Goal: Information Seeking & Learning: Find specific fact

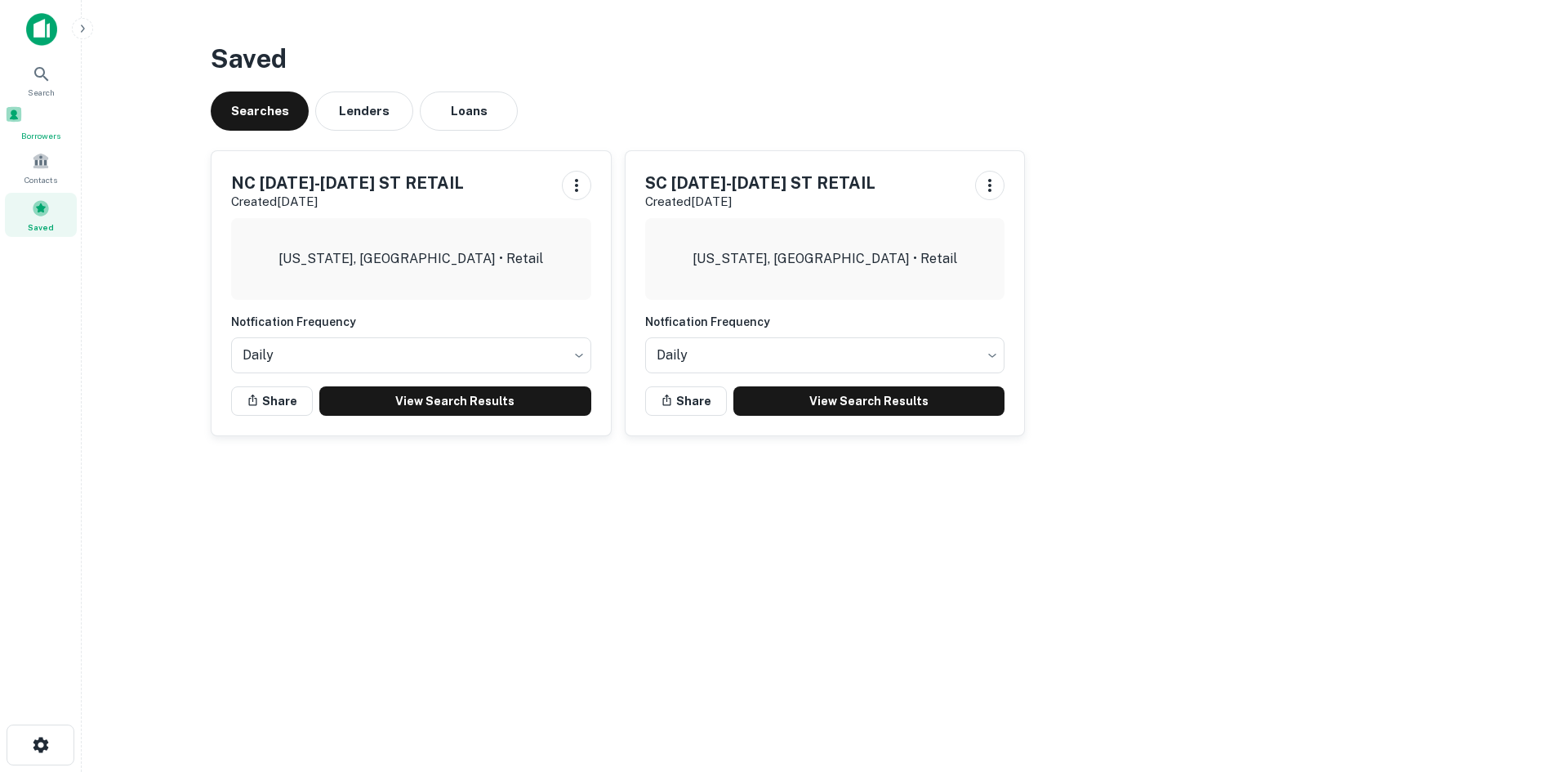
click at [65, 134] on div "Borrowers" at bounding box center [40, 123] width 72 height 37
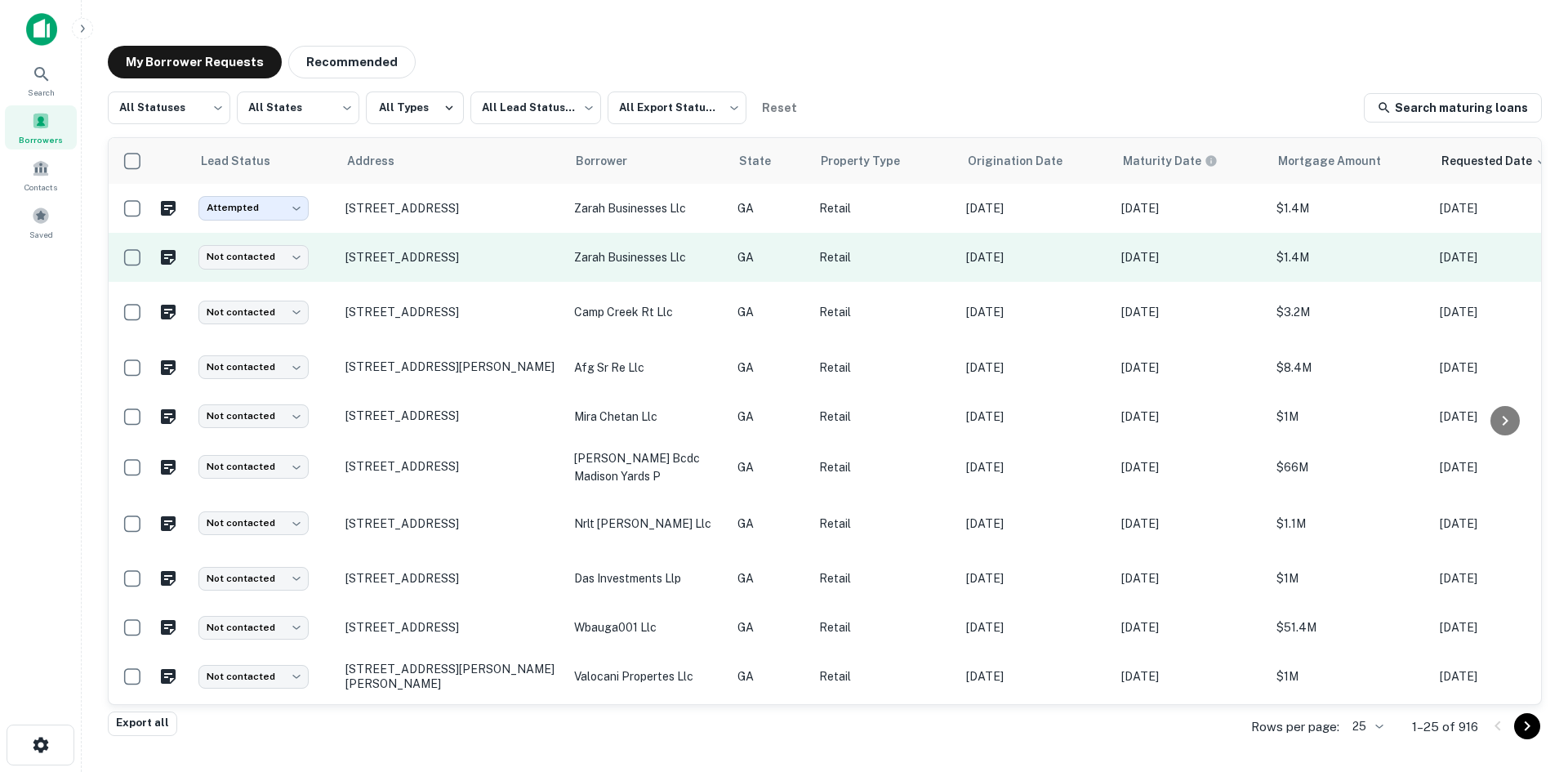
click at [439, 277] on td "[STREET_ADDRESS]" at bounding box center [452, 258] width 229 height 49
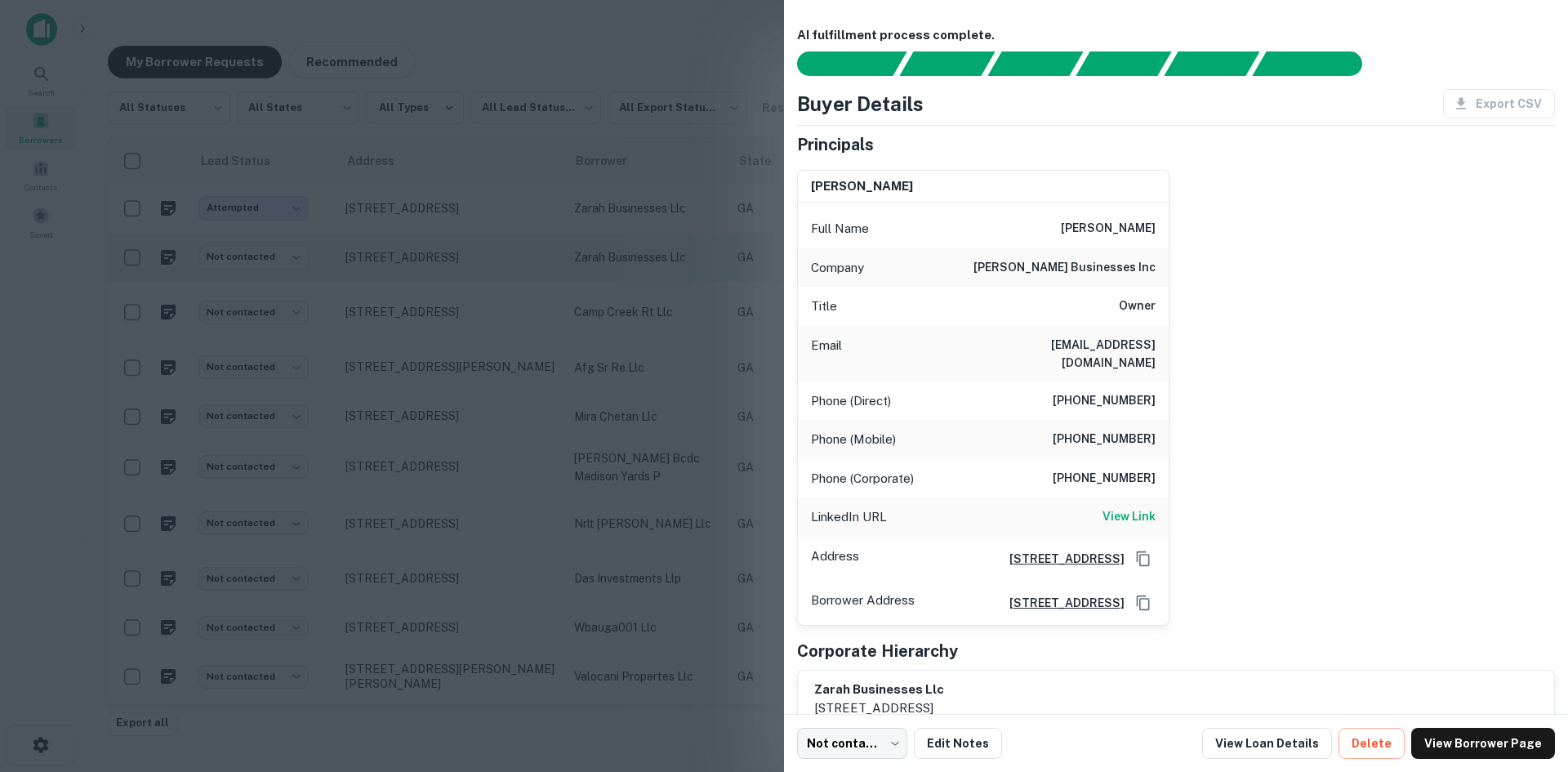
click at [439, 277] on div at bounding box center [784, 386] width 1568 height 772
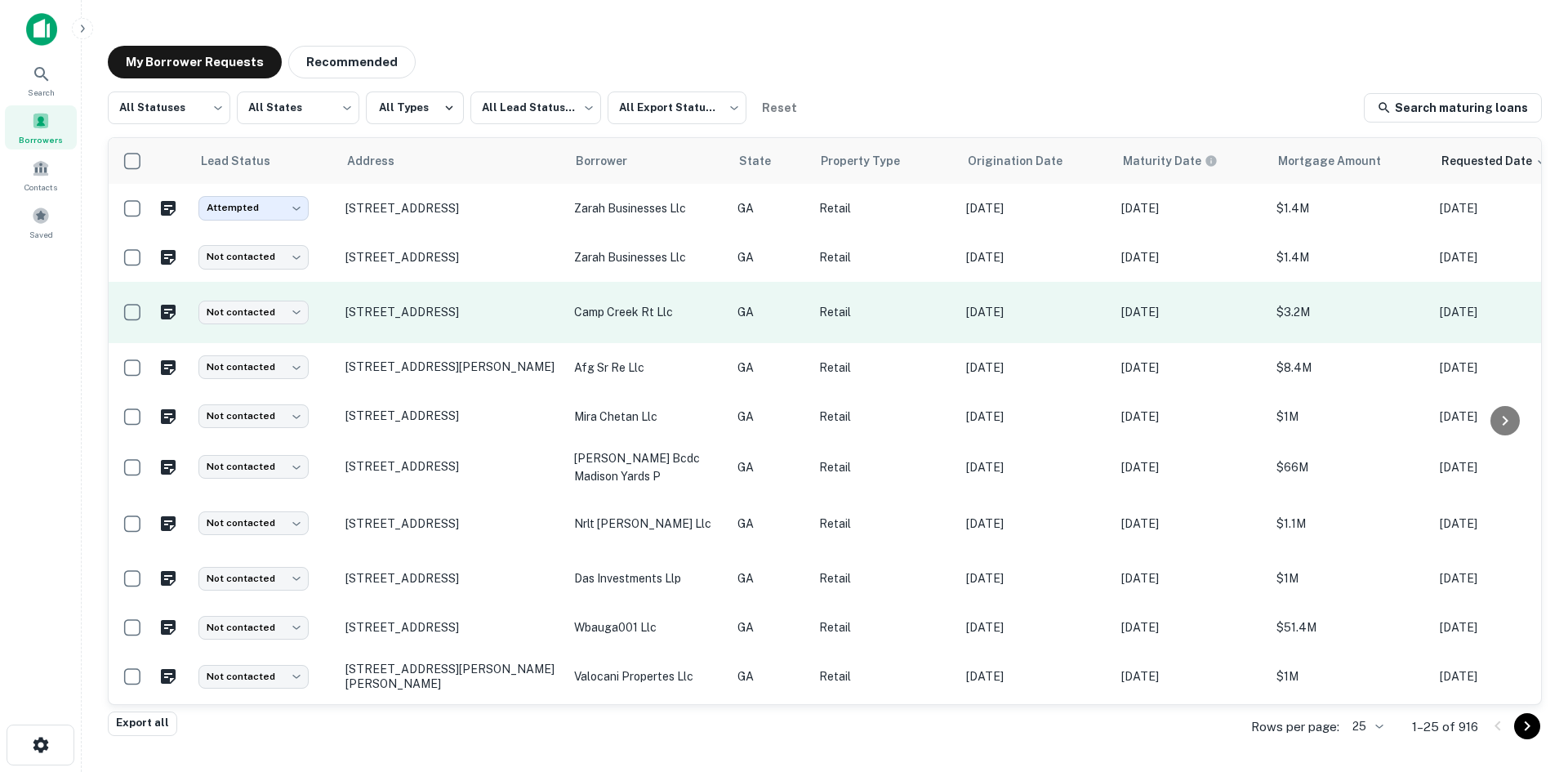
click at [471, 338] on td "[STREET_ADDRESS]" at bounding box center [452, 313] width 229 height 61
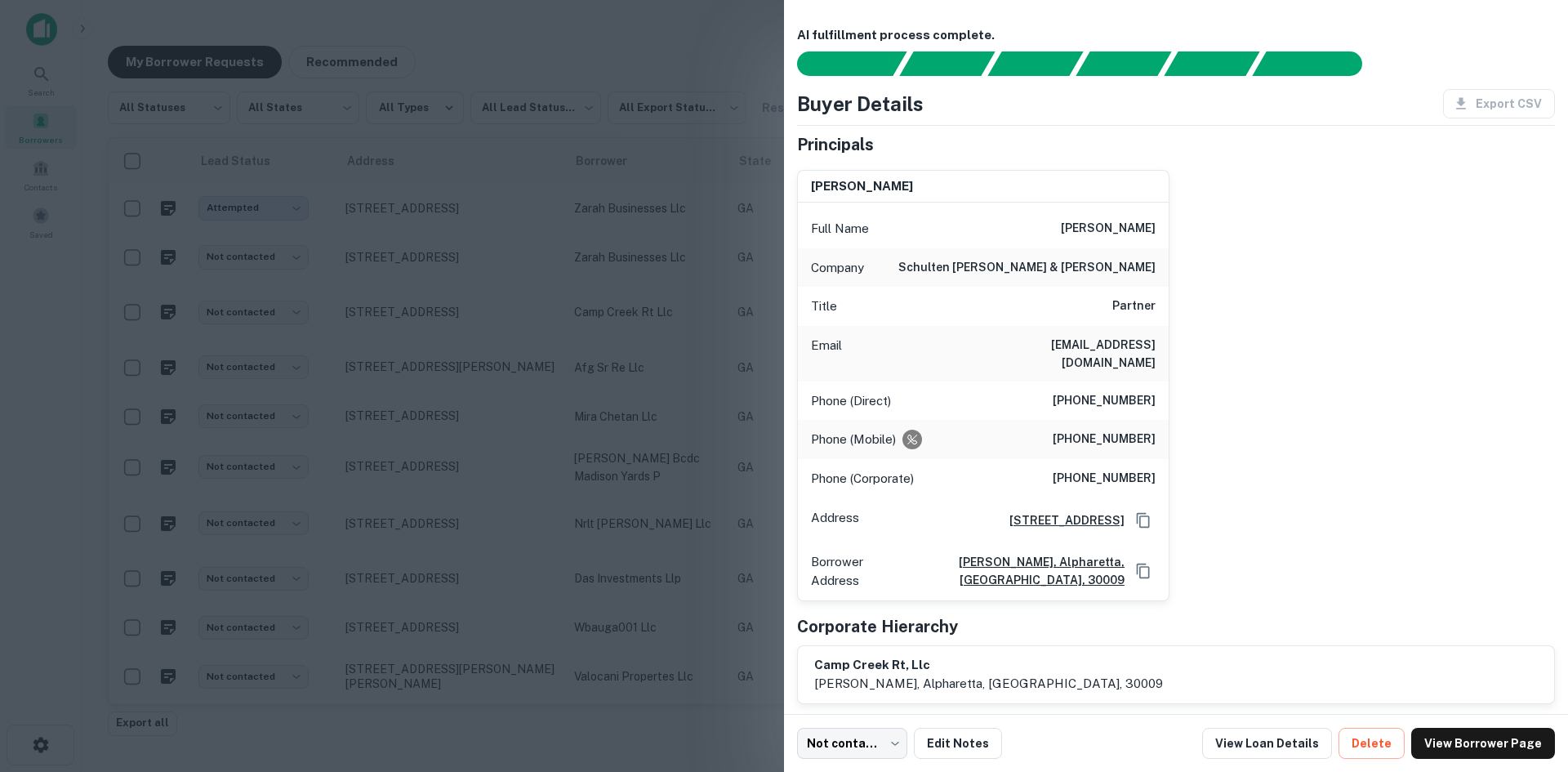
click at [357, 372] on div at bounding box center [784, 386] width 1568 height 772
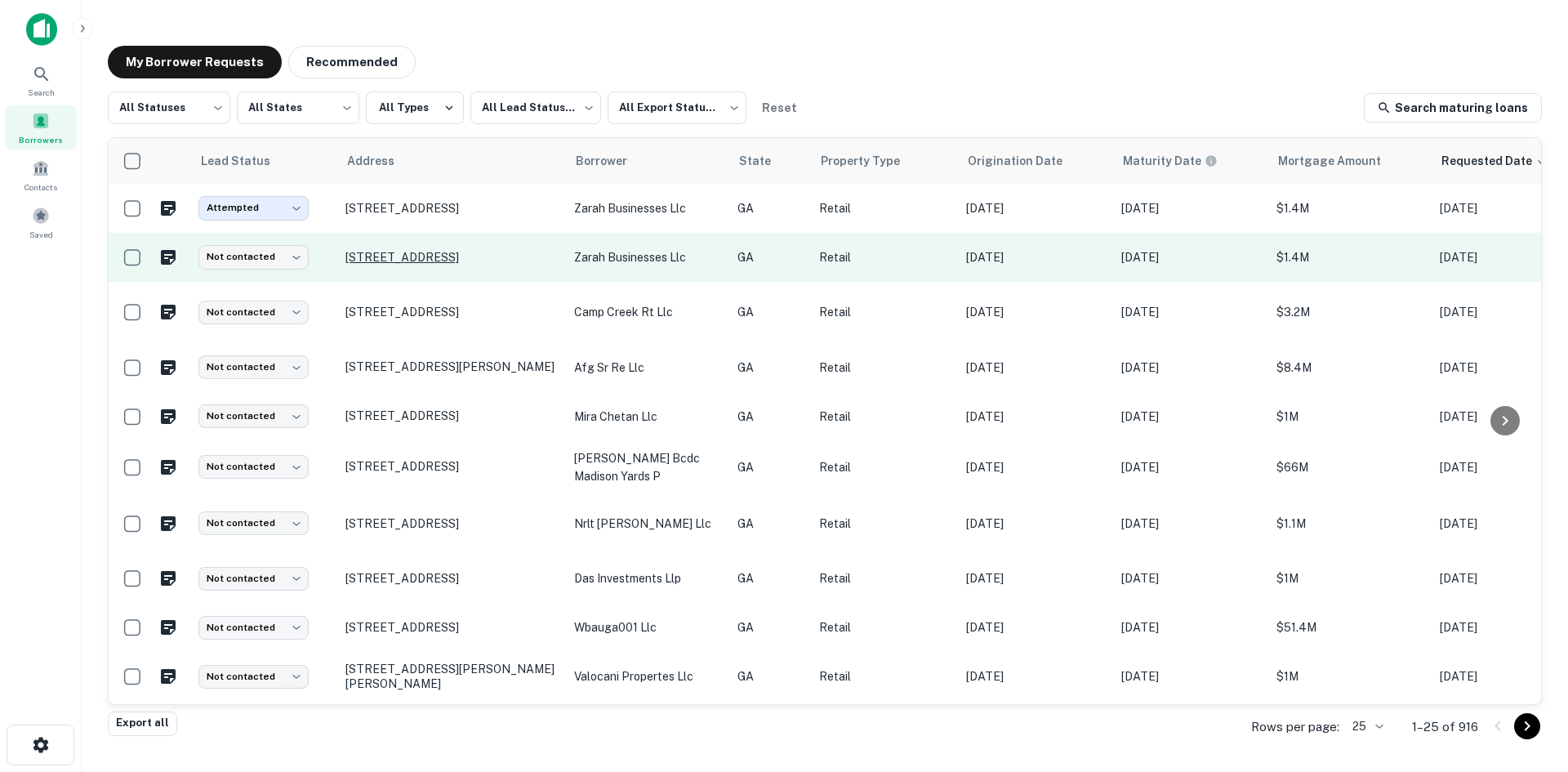
click at [401, 265] on p "[STREET_ADDRESS]" at bounding box center [451, 257] width 212 height 15
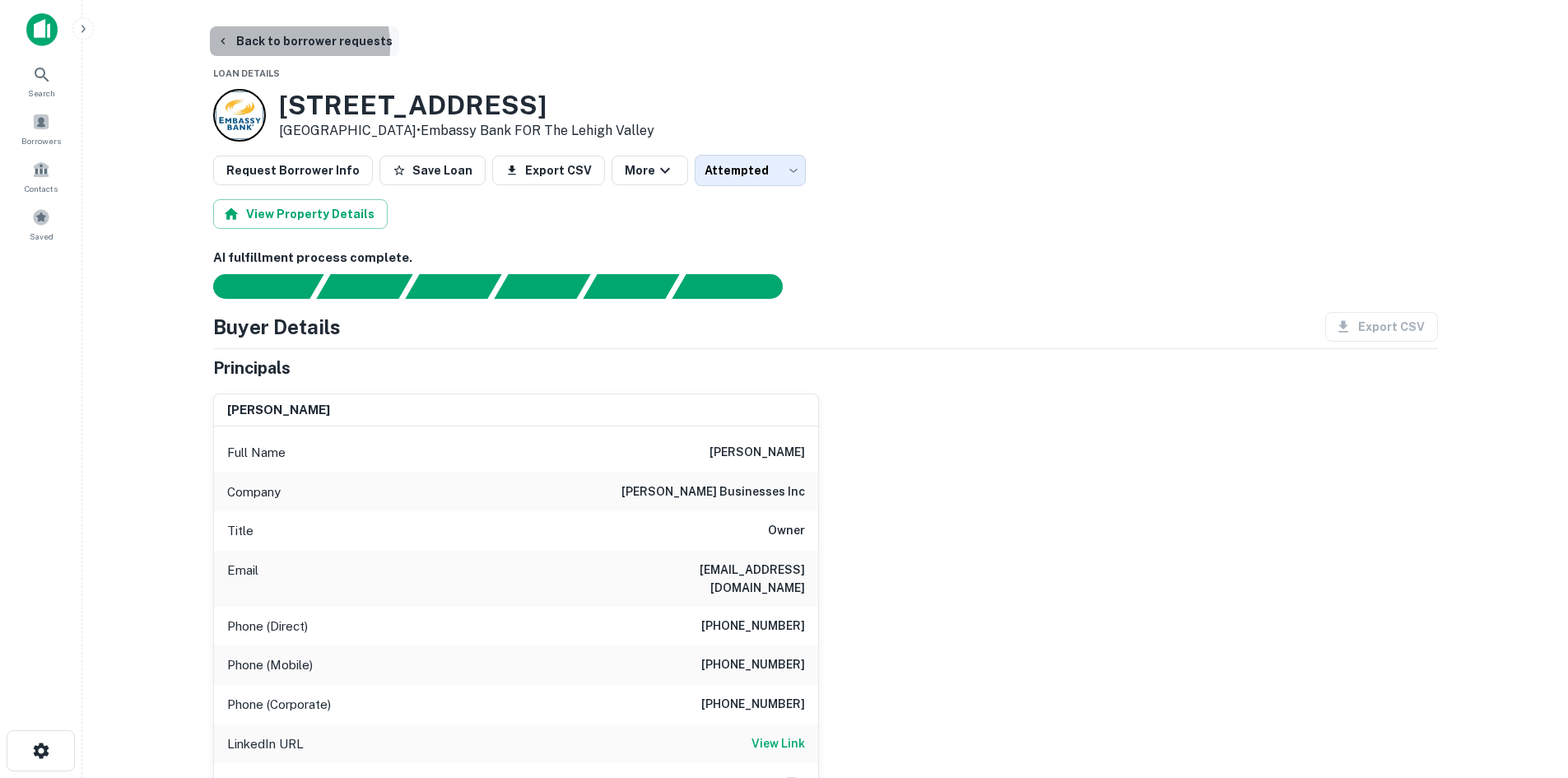
click at [273, 46] on button "Back to borrower requests" at bounding box center [304, 41] width 189 height 30
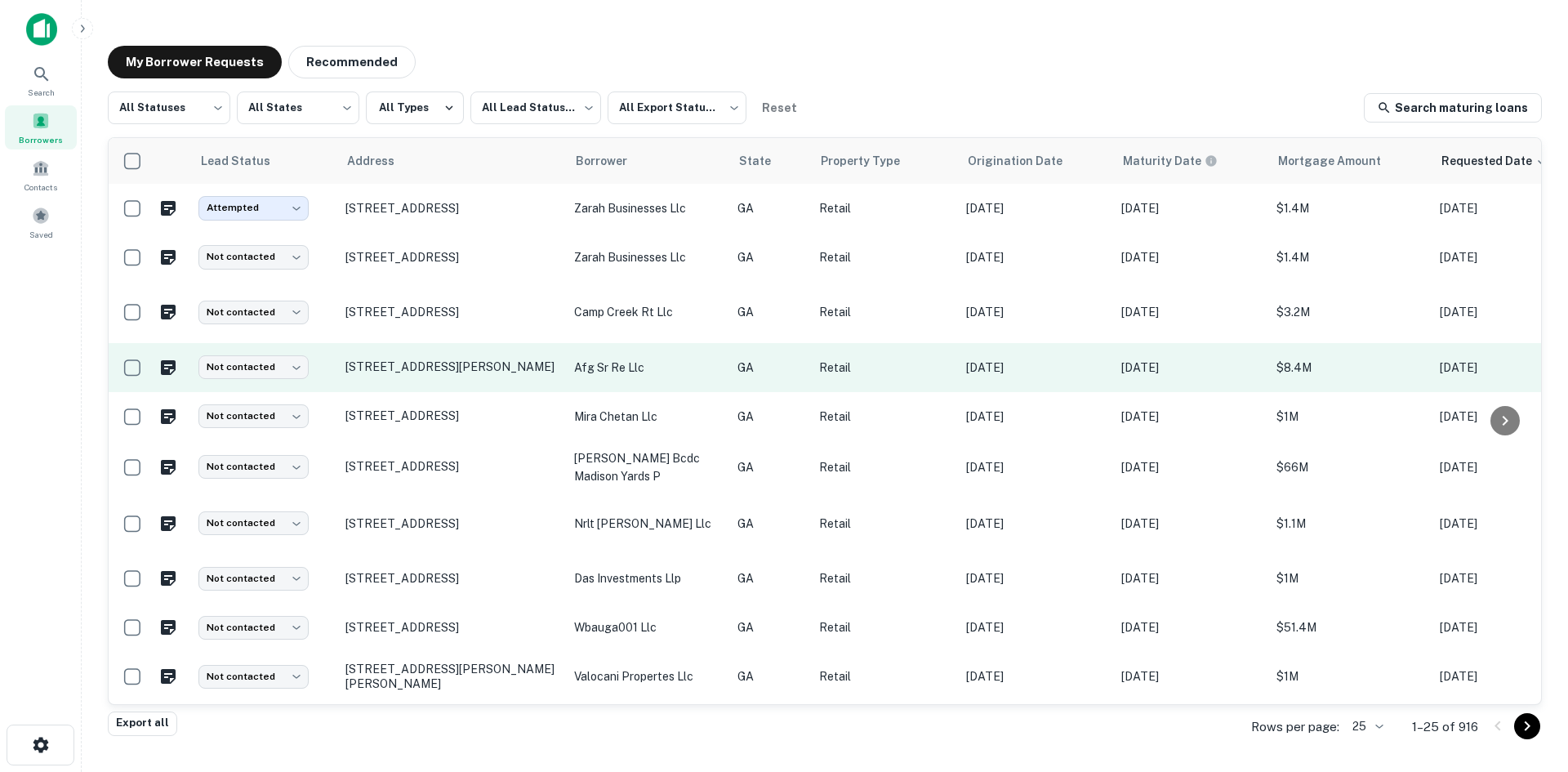
click at [475, 386] on td "[STREET_ADDRESS][PERSON_NAME]" at bounding box center [452, 368] width 229 height 49
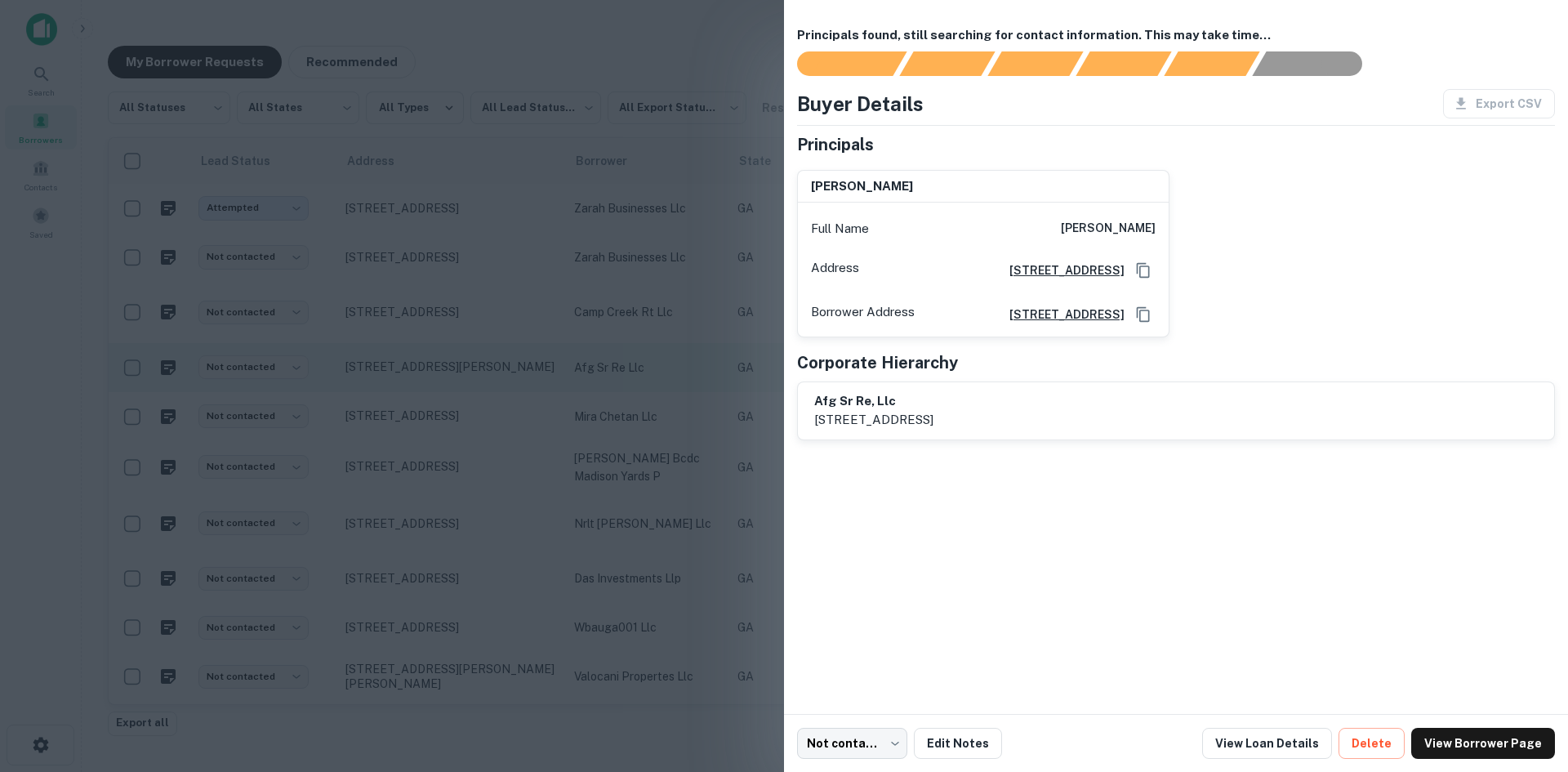
click at [475, 386] on div at bounding box center [784, 386] width 1568 height 772
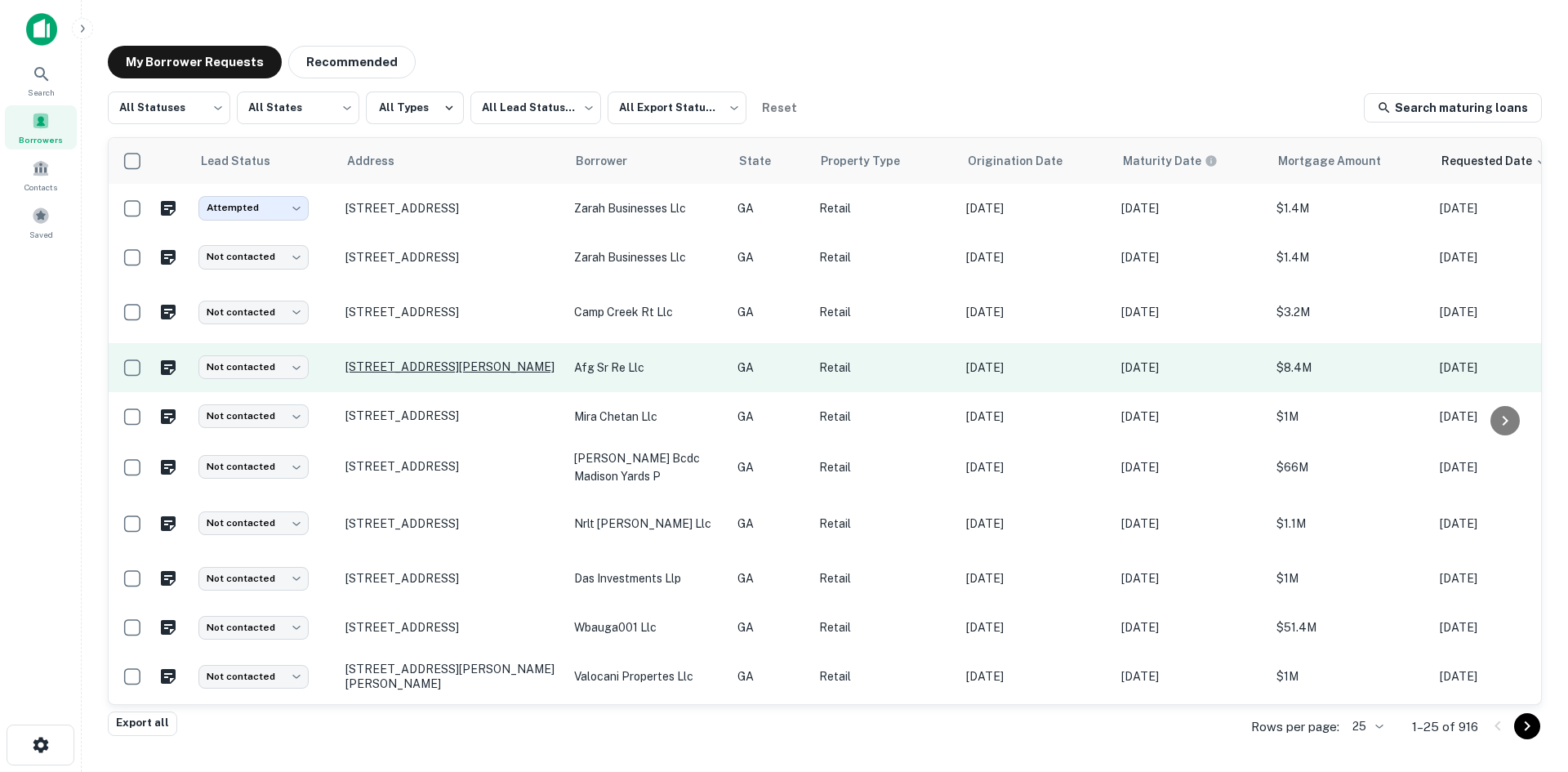
click at [466, 363] on p "[STREET_ADDRESS][PERSON_NAME]" at bounding box center [451, 366] width 212 height 15
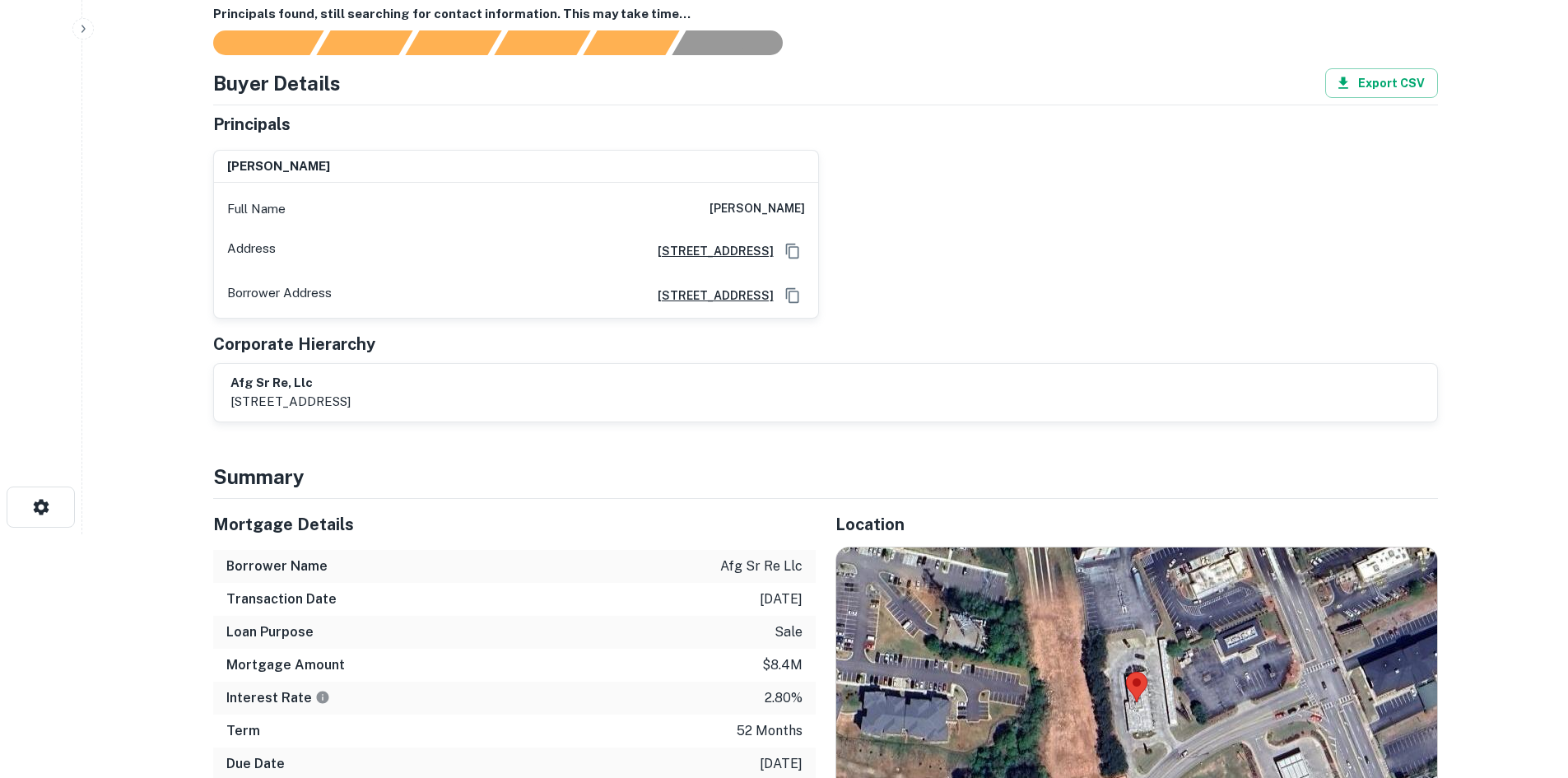
scroll to position [412, 0]
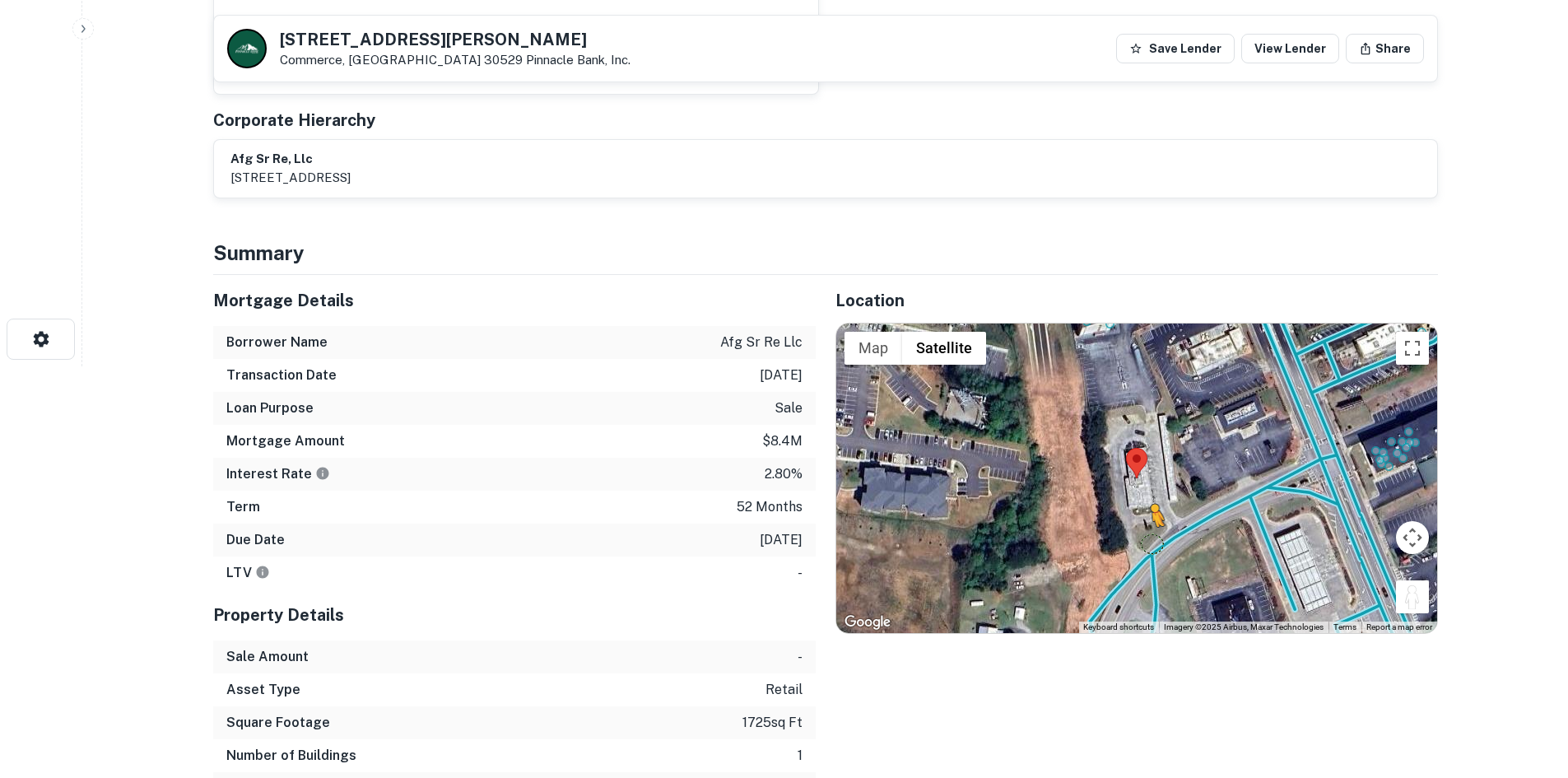
drag, startPoint x: 1414, startPoint y: 599, endPoint x: 1147, endPoint y: 542, distance: 273.0
click at [1148, 542] on div "To activate drag with keyboard, press Alt + Enter. Once in keyboard drag state,…" at bounding box center [1137, 478] width 601 height 309
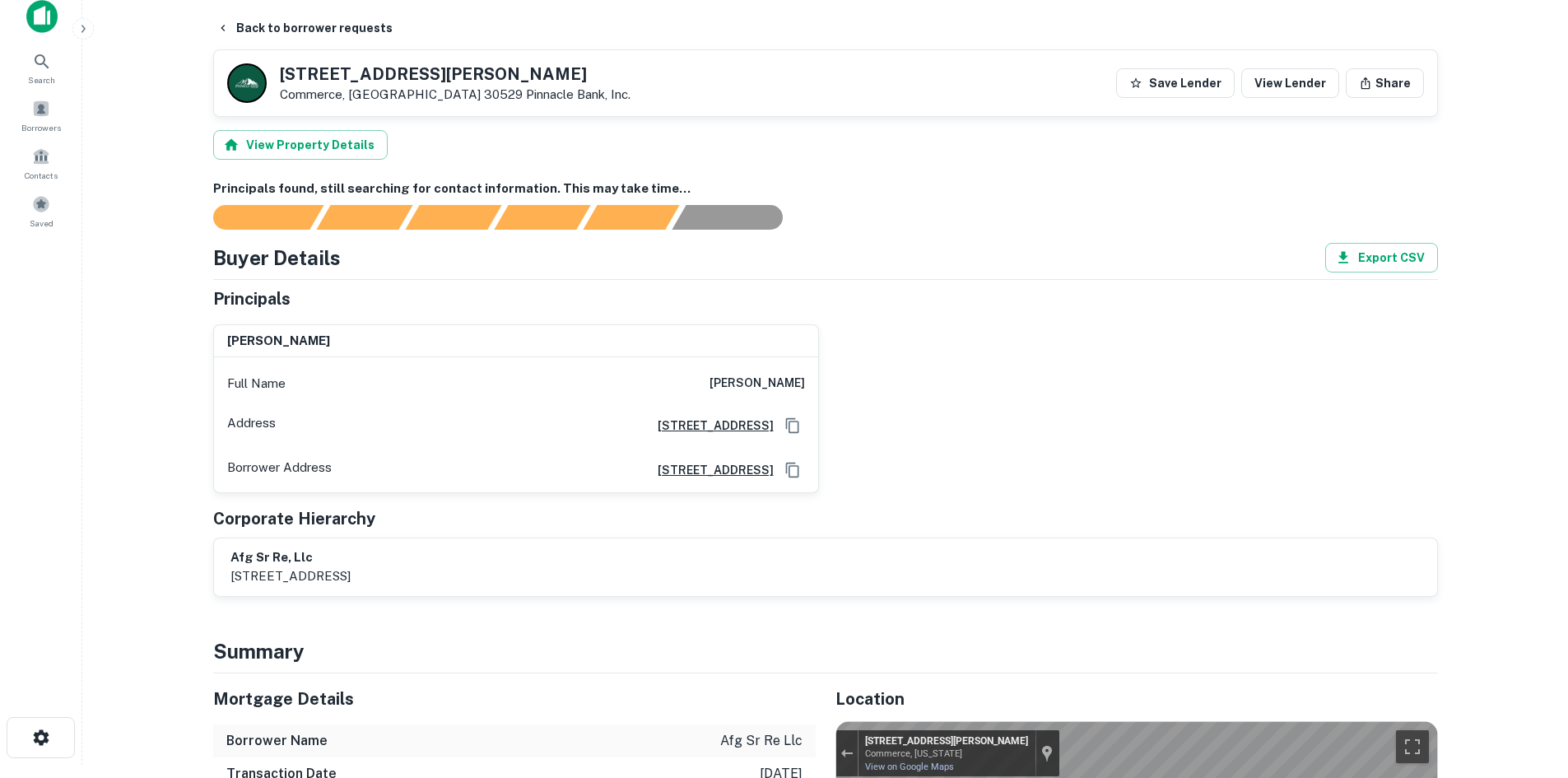
scroll to position [0, 0]
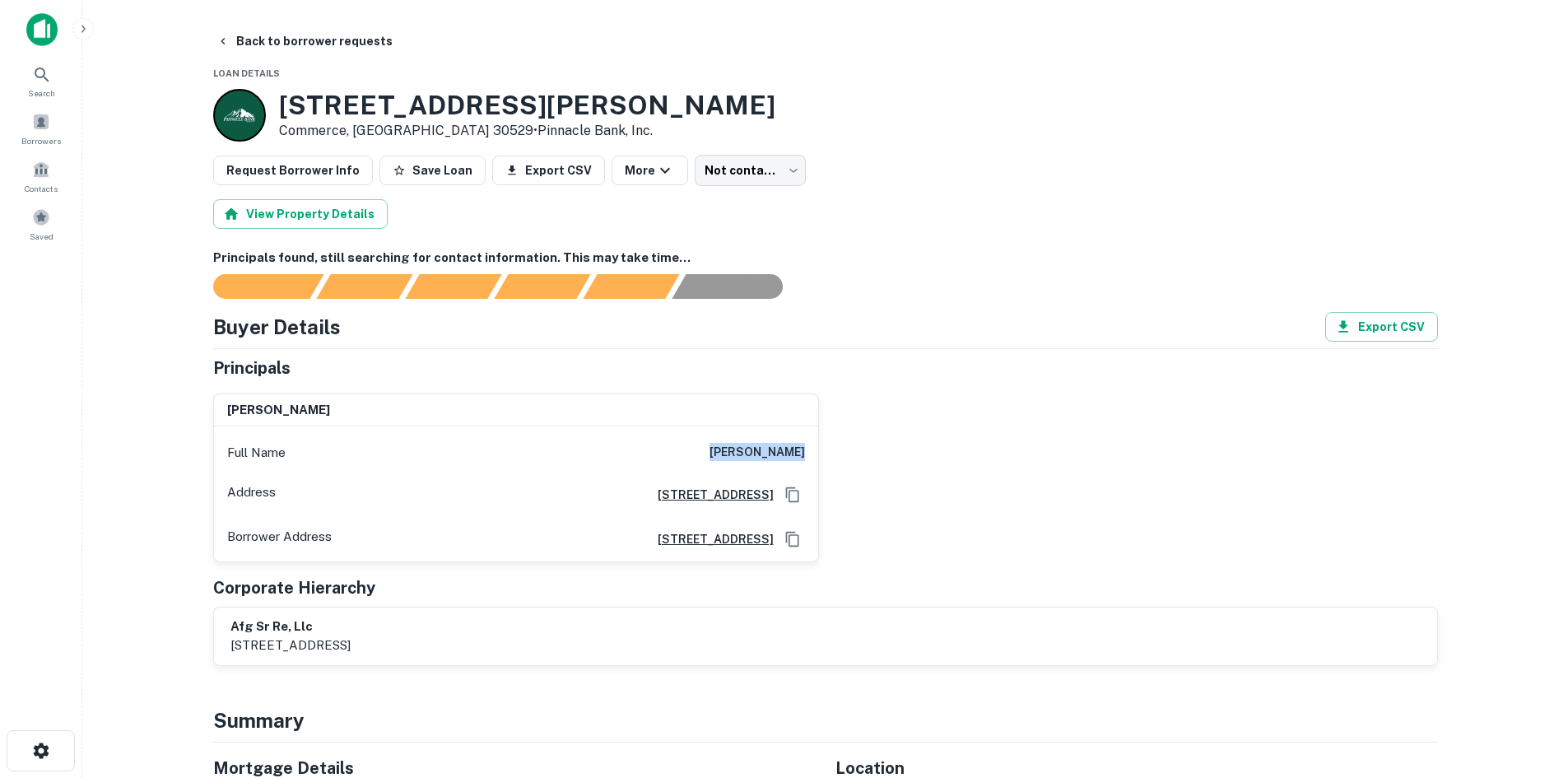
drag, startPoint x: 722, startPoint y: 452, endPoint x: 916, endPoint y: 443, distance: 194.2
click at [916, 443] on div "[PERSON_NAME] Full Name [PERSON_NAME] Address [STREET_ADDRESS] Borrower Address…" at bounding box center [819, 471] width 1239 height 182
copy h6 "[PERSON_NAME]"
click at [273, 49] on button "Back to borrower requests" at bounding box center [304, 41] width 189 height 30
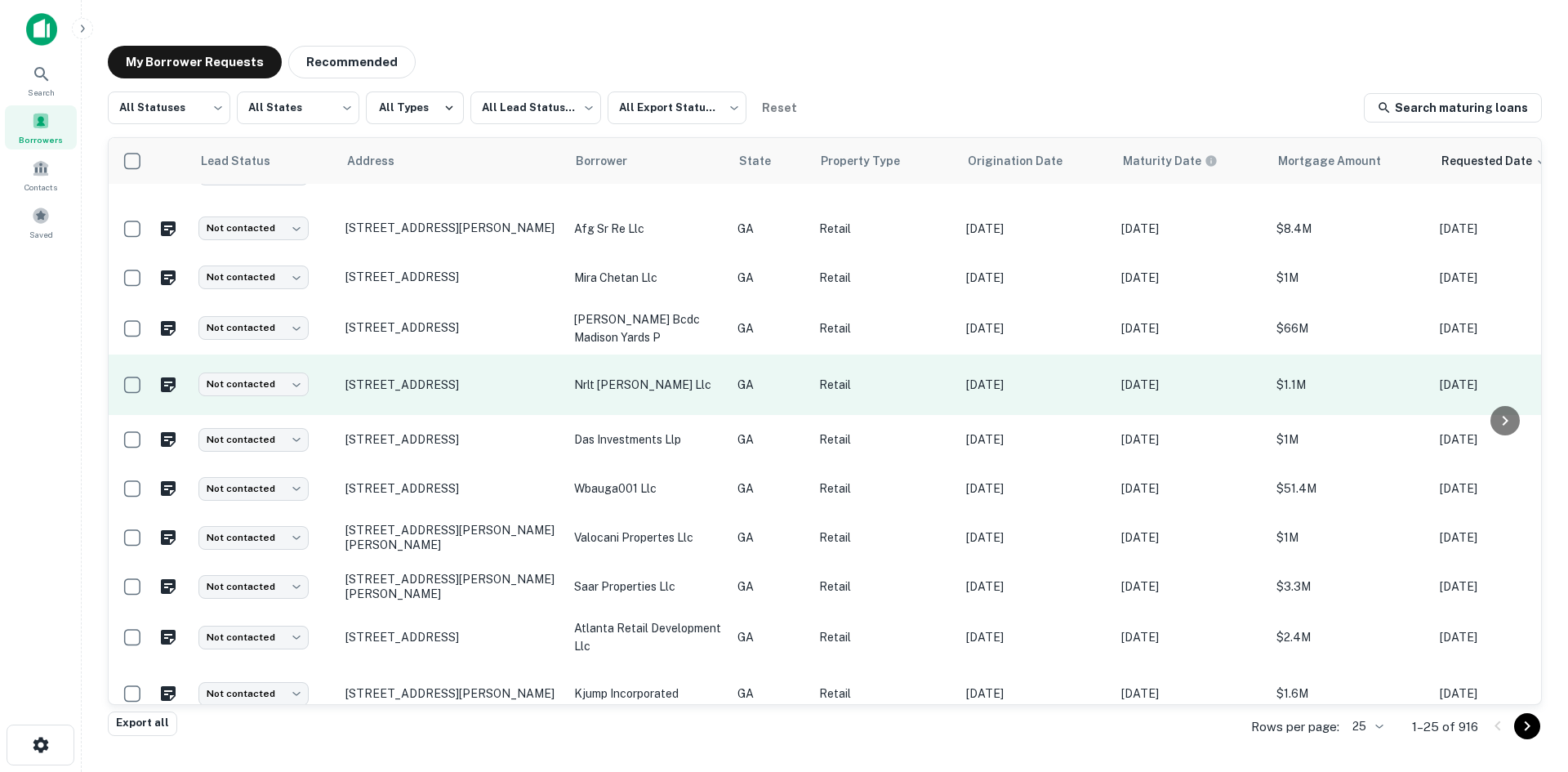
scroll to position [327, 0]
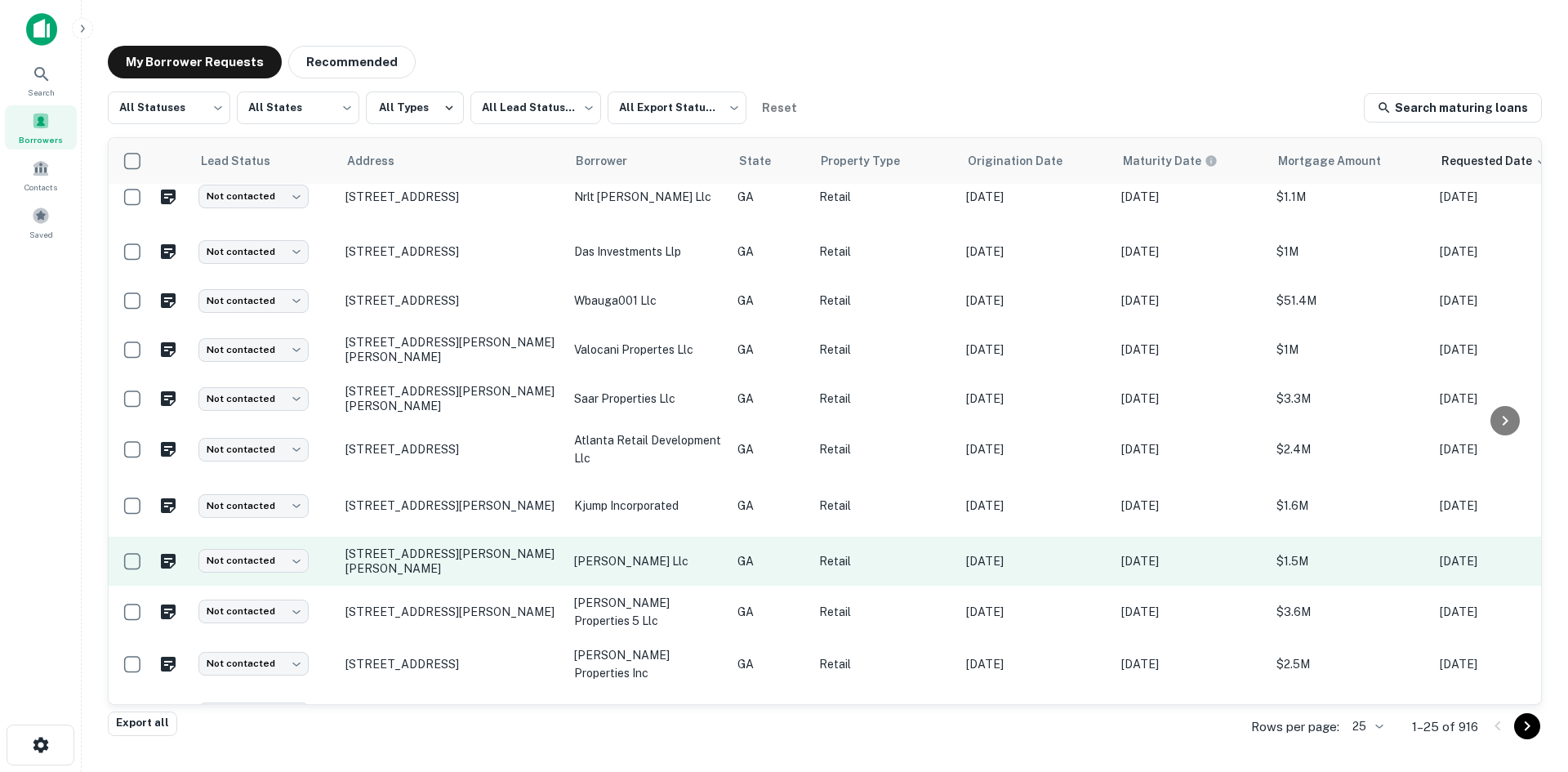
click at [484, 562] on td "[STREET_ADDRESS][PERSON_NAME][PERSON_NAME]" at bounding box center [452, 562] width 229 height 49
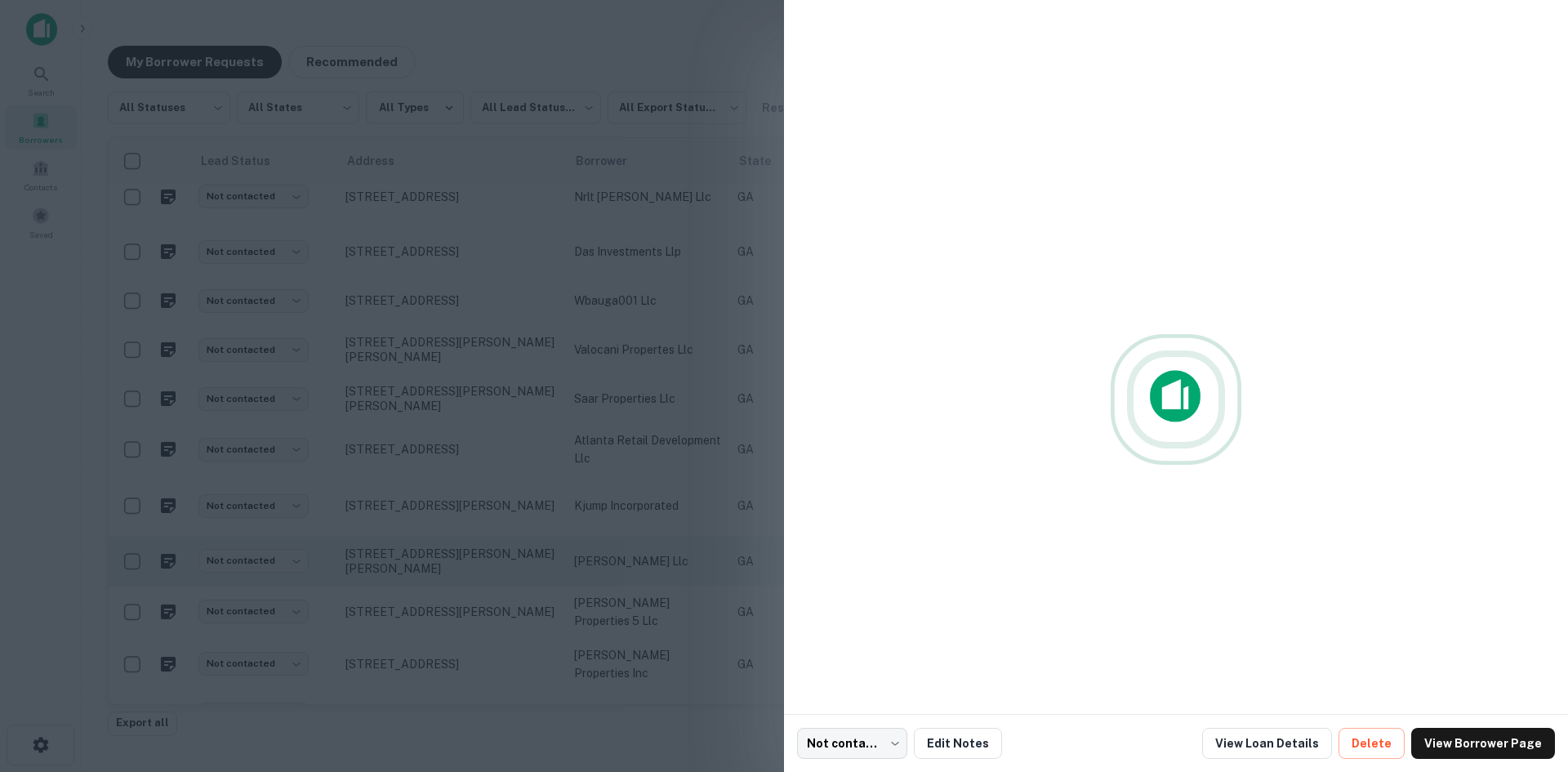
click at [484, 562] on div at bounding box center [784, 386] width 1568 height 772
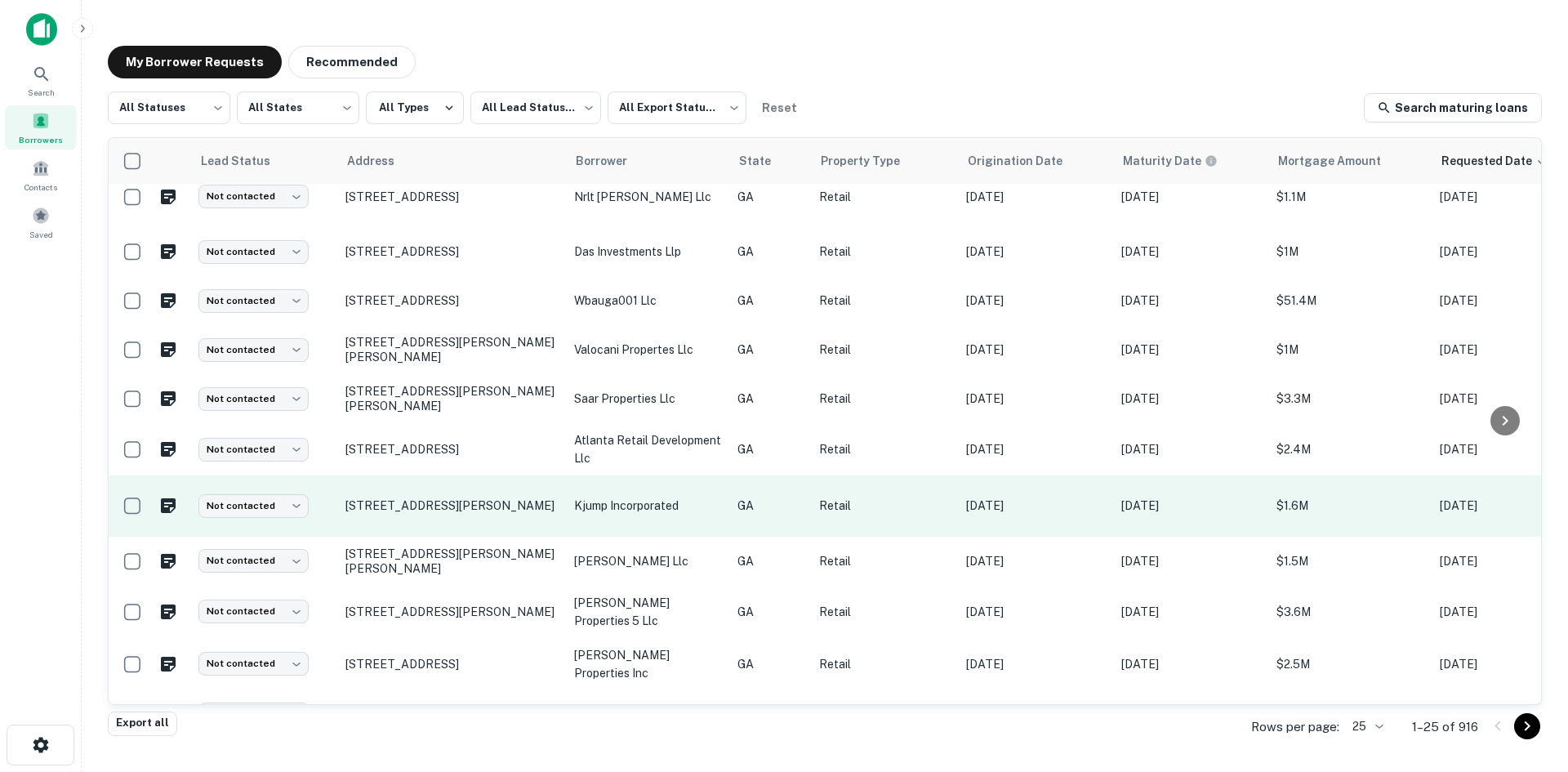
click at [484, 520] on td "[STREET_ADDRESS][PERSON_NAME]" at bounding box center [452, 506] width 229 height 61
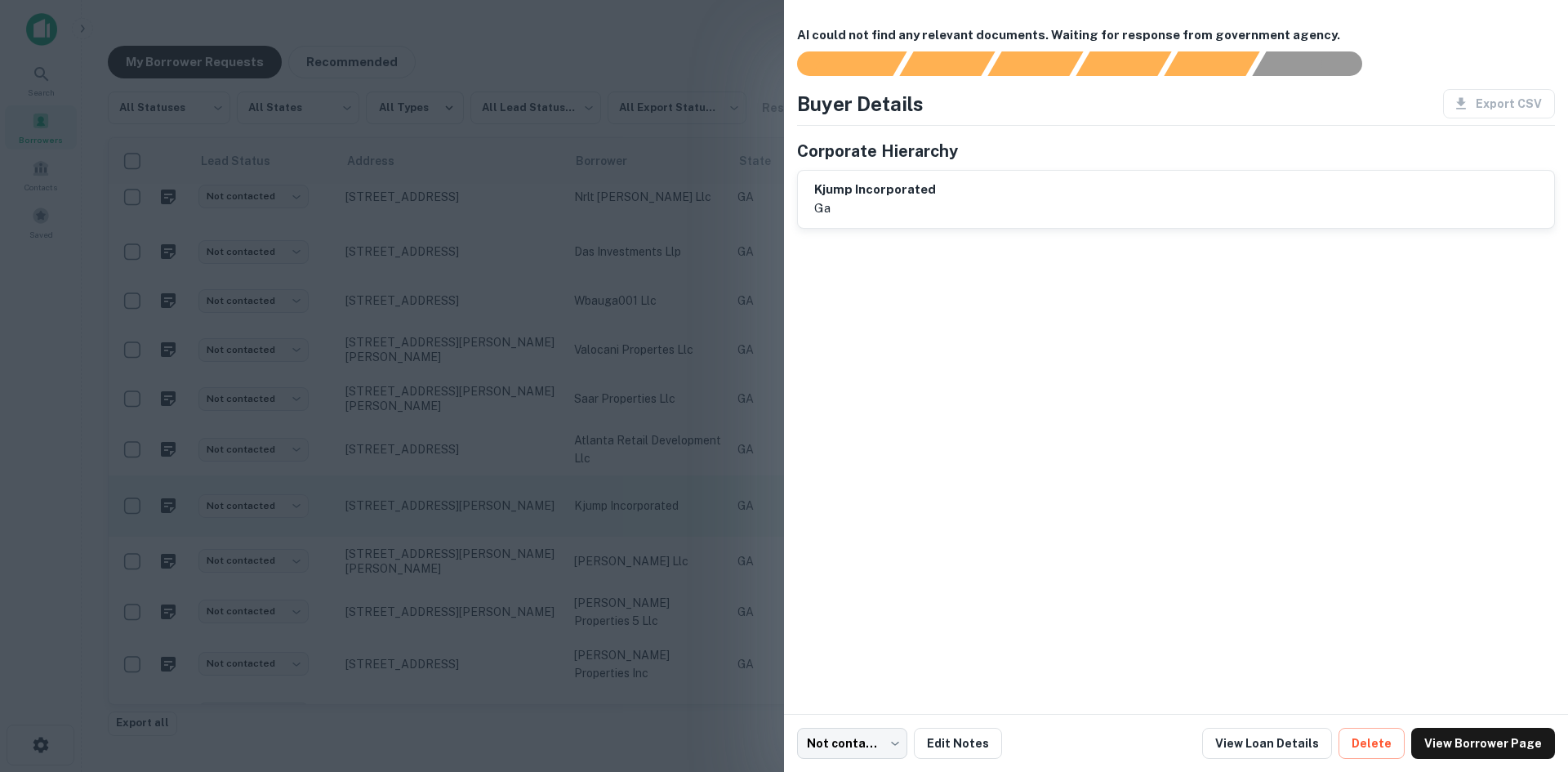
click at [484, 520] on div at bounding box center [784, 386] width 1568 height 772
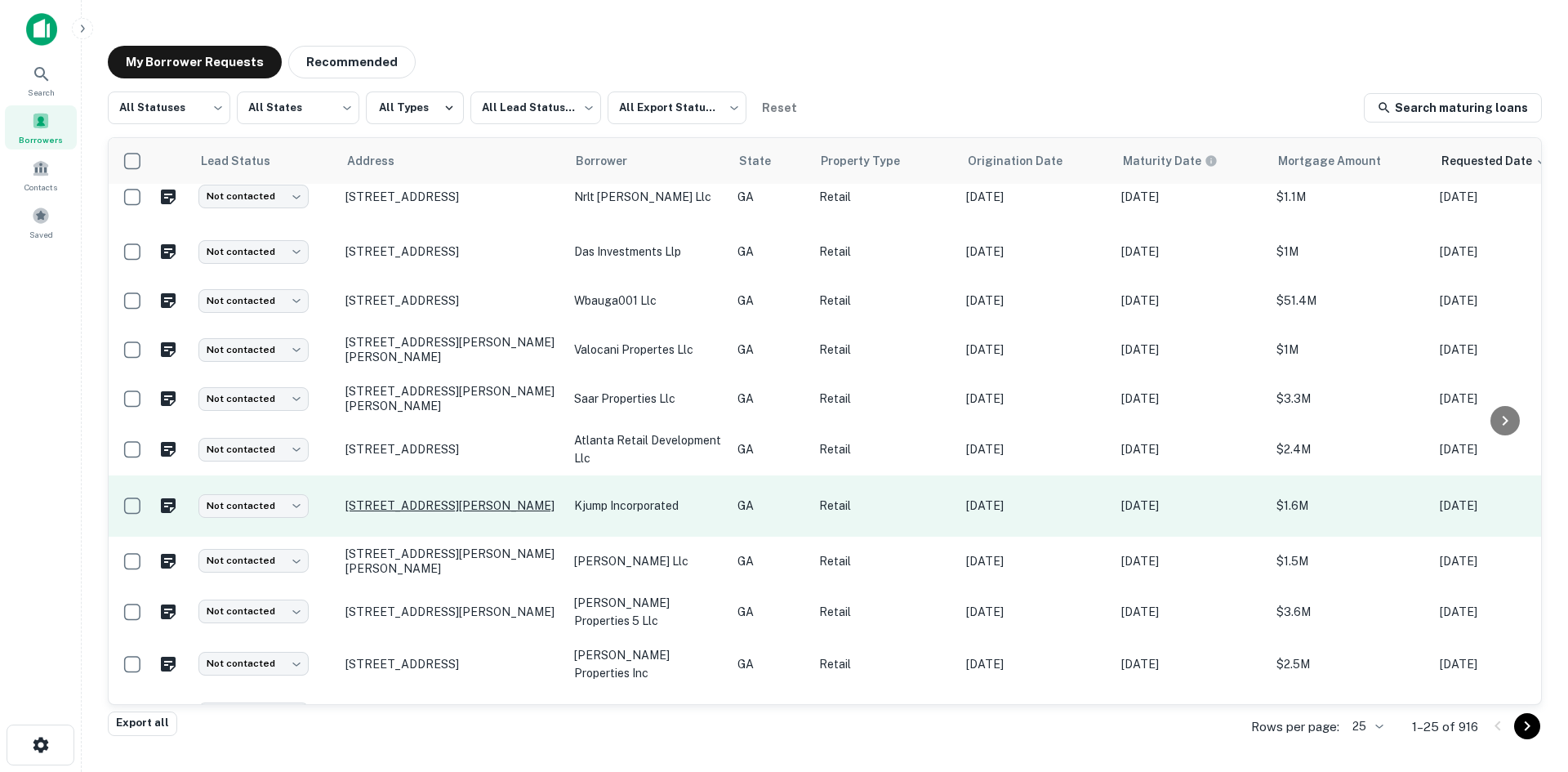
scroll to position [572, 0]
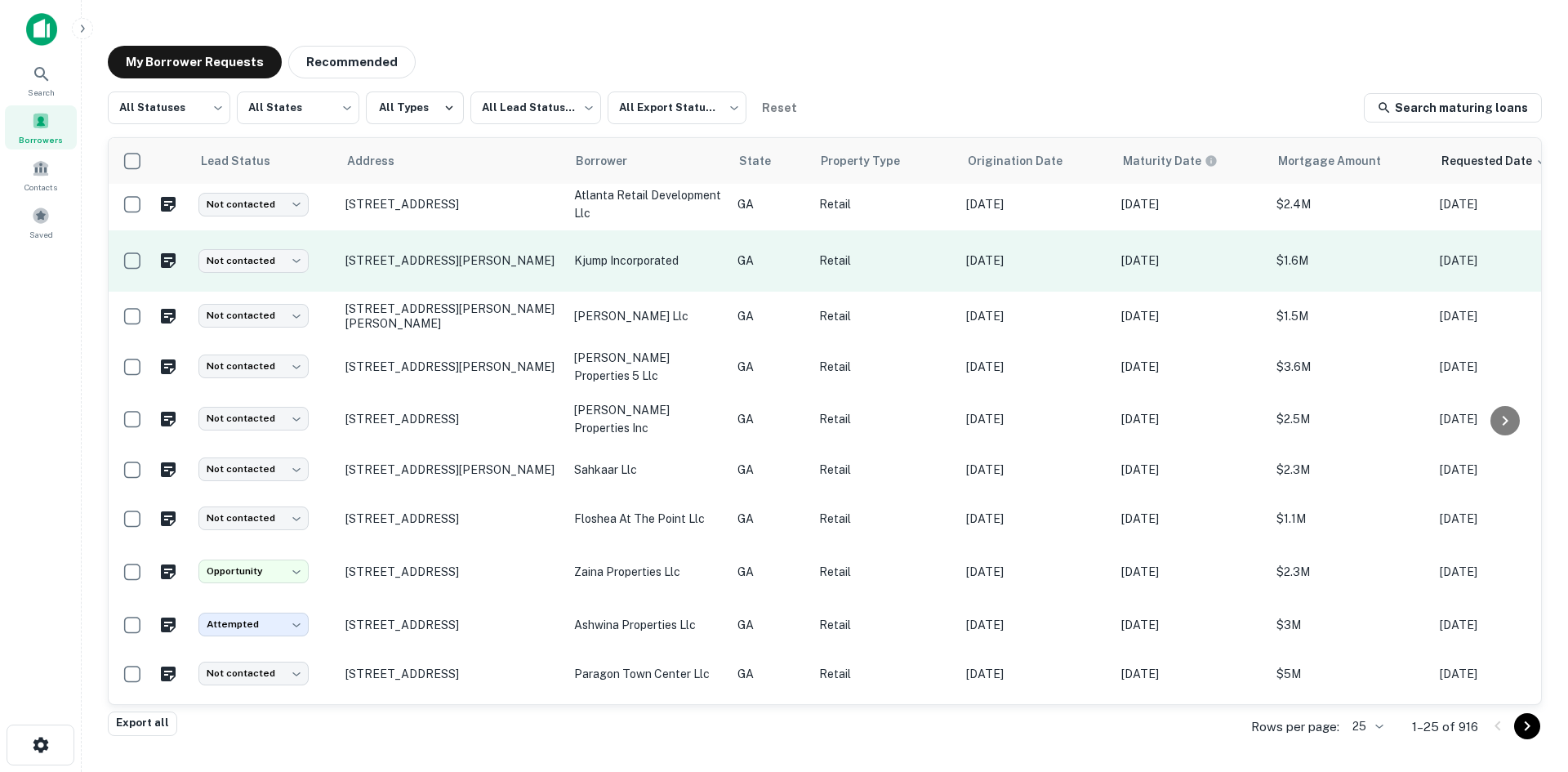
click at [490, 276] on td "[STREET_ADDRESS][PERSON_NAME]" at bounding box center [452, 261] width 229 height 61
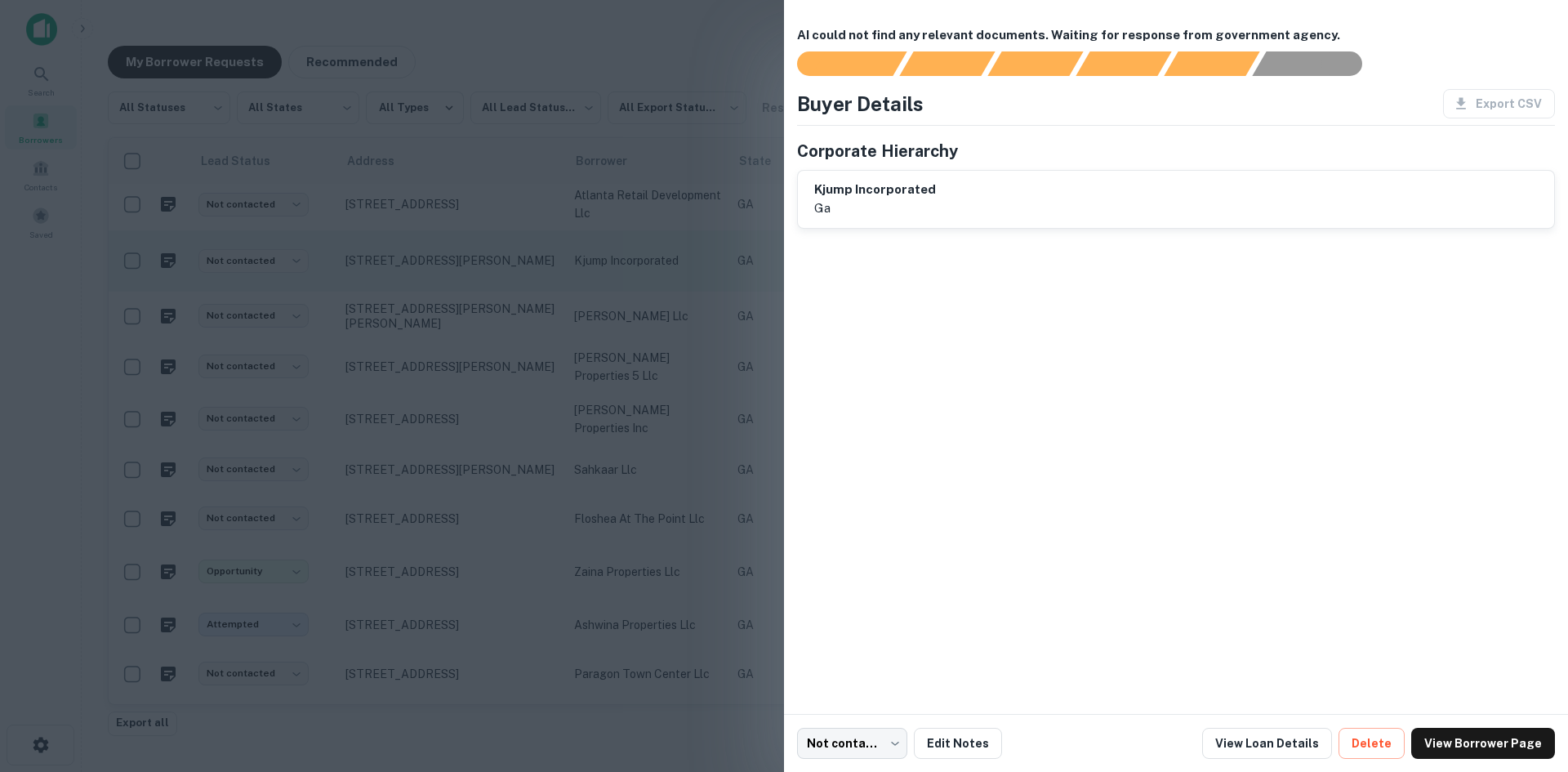
click at [490, 276] on div at bounding box center [784, 386] width 1568 height 772
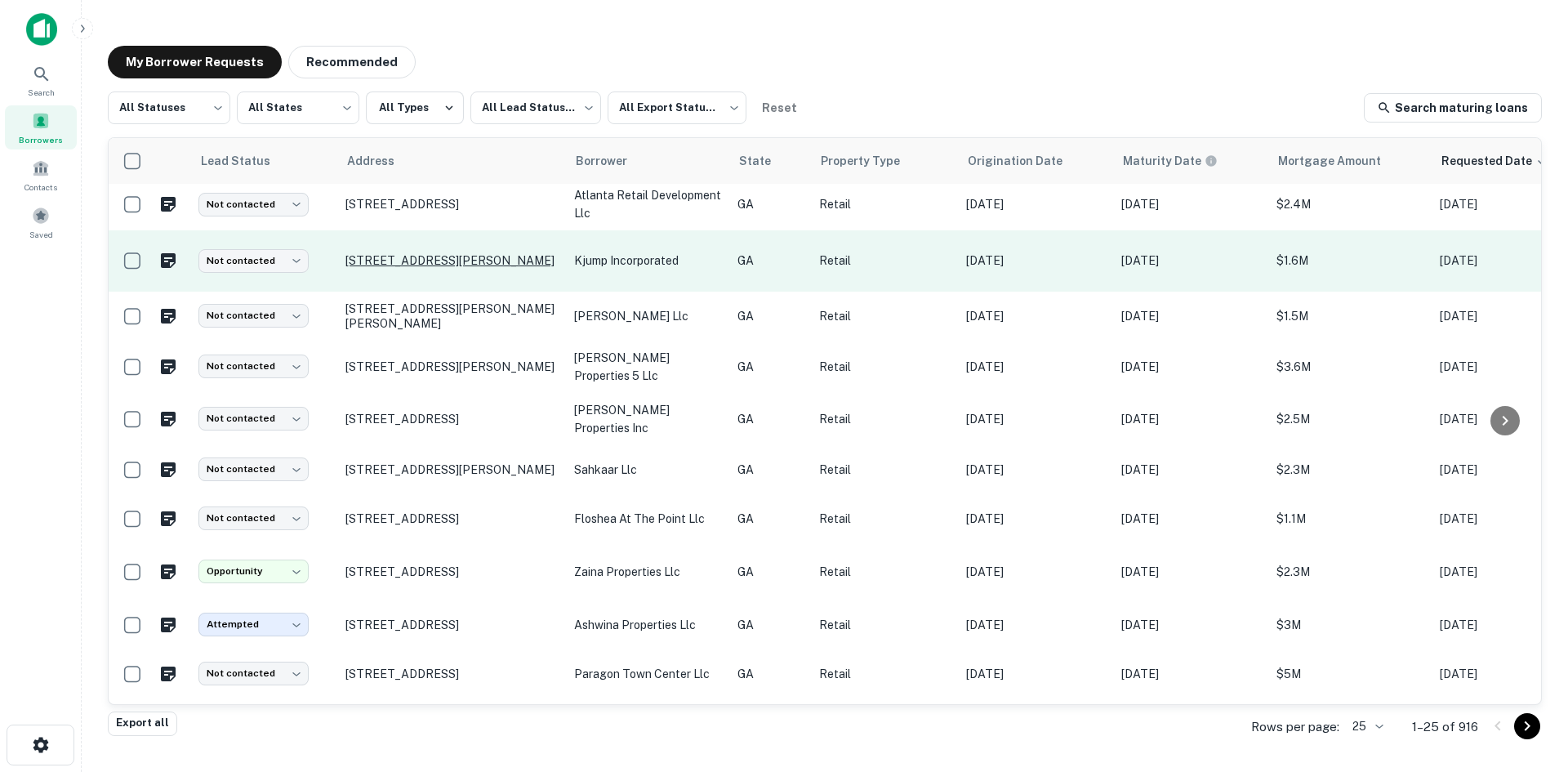
click at [485, 254] on p "[STREET_ADDRESS][PERSON_NAME]" at bounding box center [451, 261] width 212 height 15
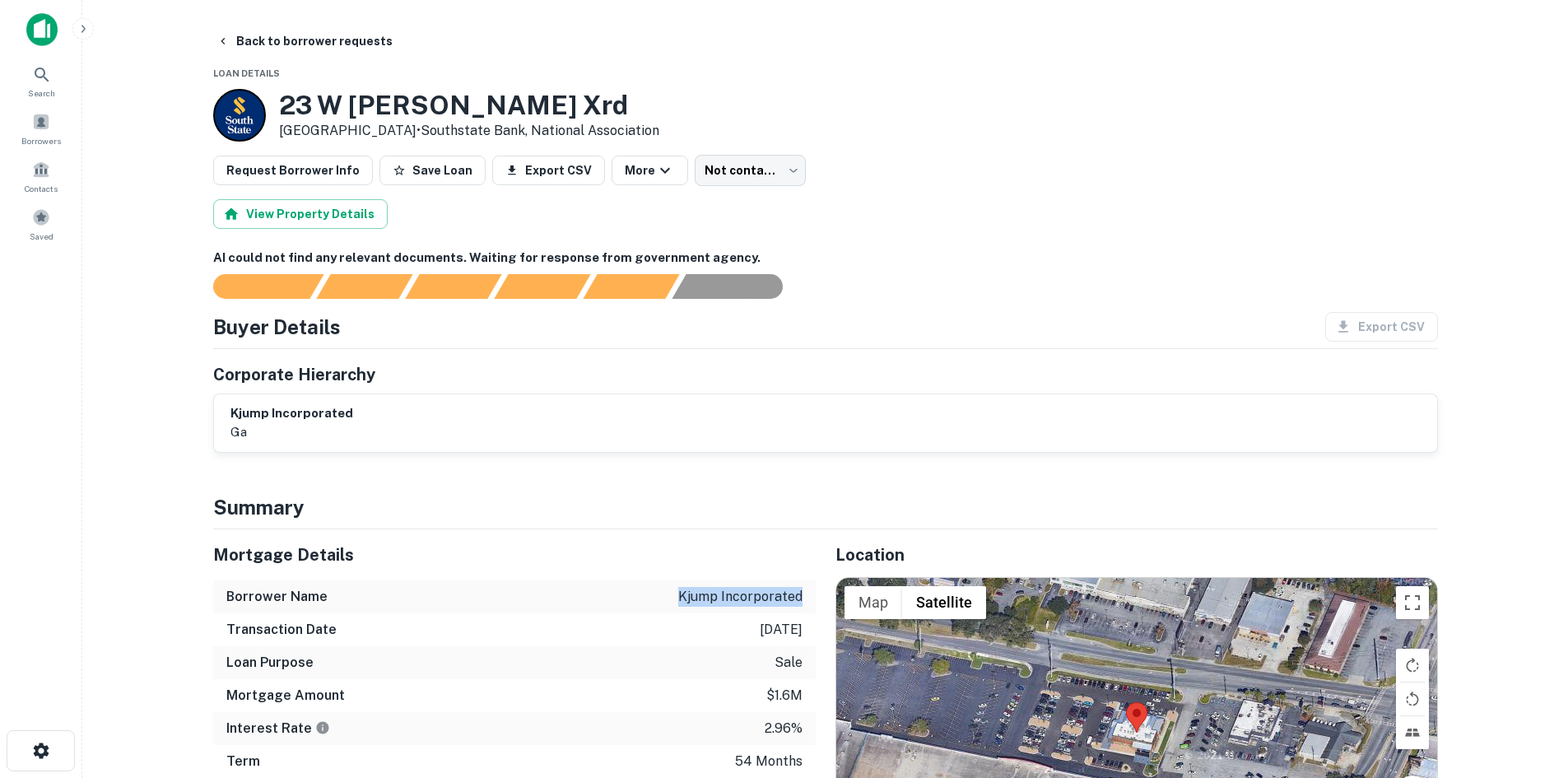
drag, startPoint x: 682, startPoint y: 590, endPoint x: 803, endPoint y: 590, distance: 121.0
click at [803, 590] on div "Borrower Name [PERSON_NAME] incorporated" at bounding box center [514, 596] width 603 height 33
copy p "kjump incorporated"
click at [240, 38] on button "Back to borrower requests" at bounding box center [304, 41] width 189 height 30
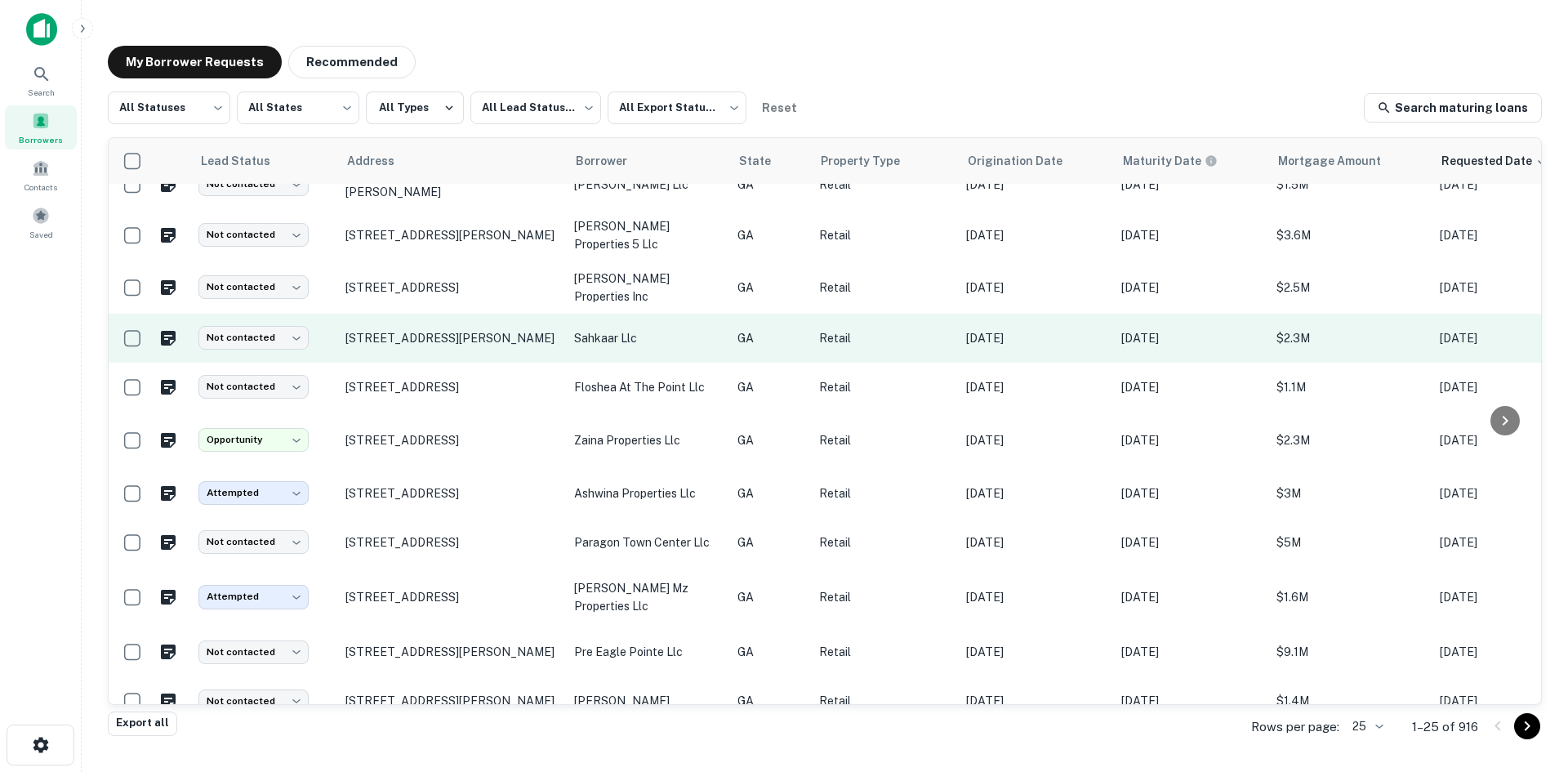
scroll to position [718, 0]
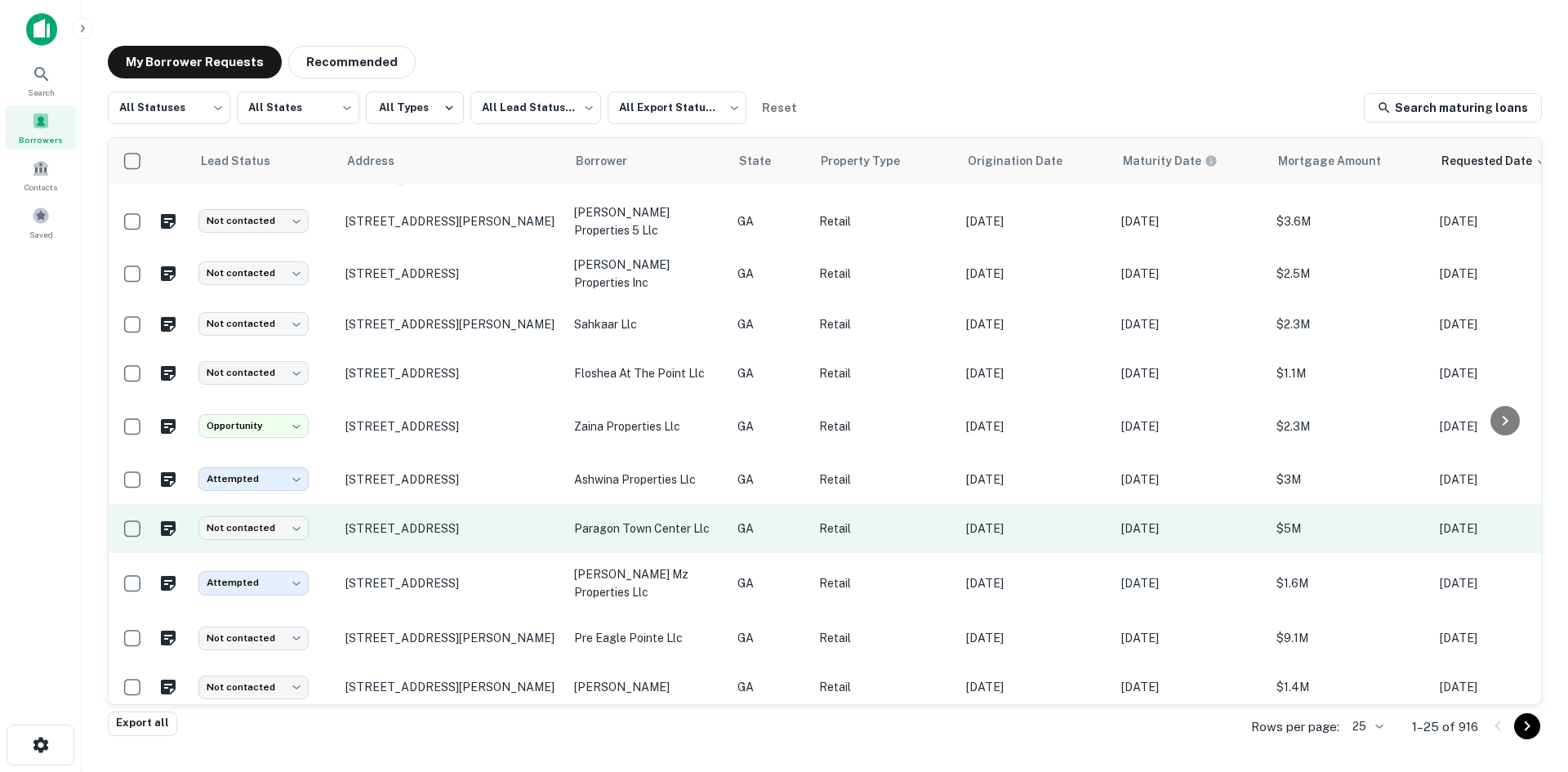
click at [423, 527] on td "[STREET_ADDRESS]" at bounding box center [452, 529] width 229 height 49
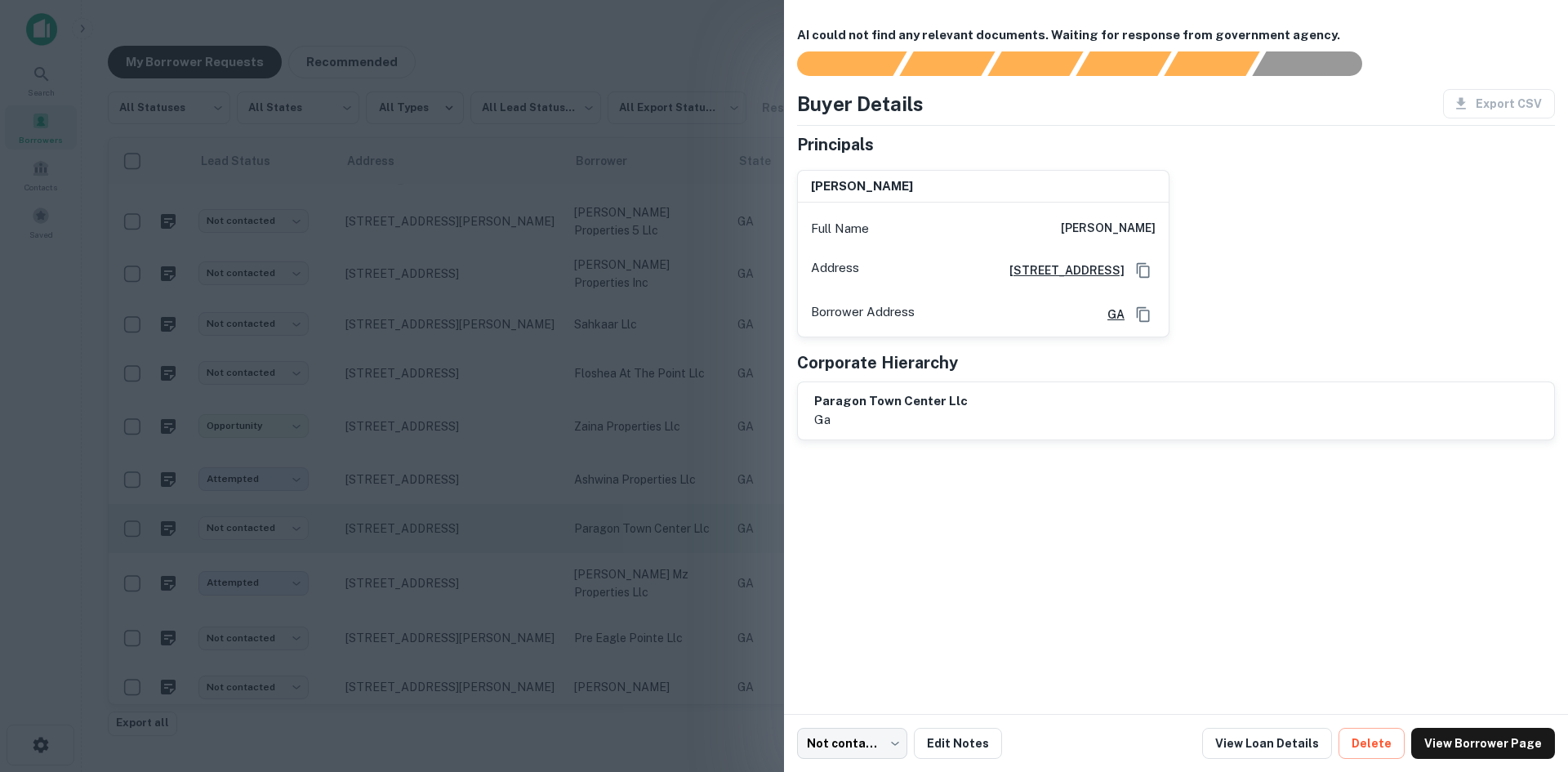
click at [423, 527] on div at bounding box center [784, 386] width 1568 height 772
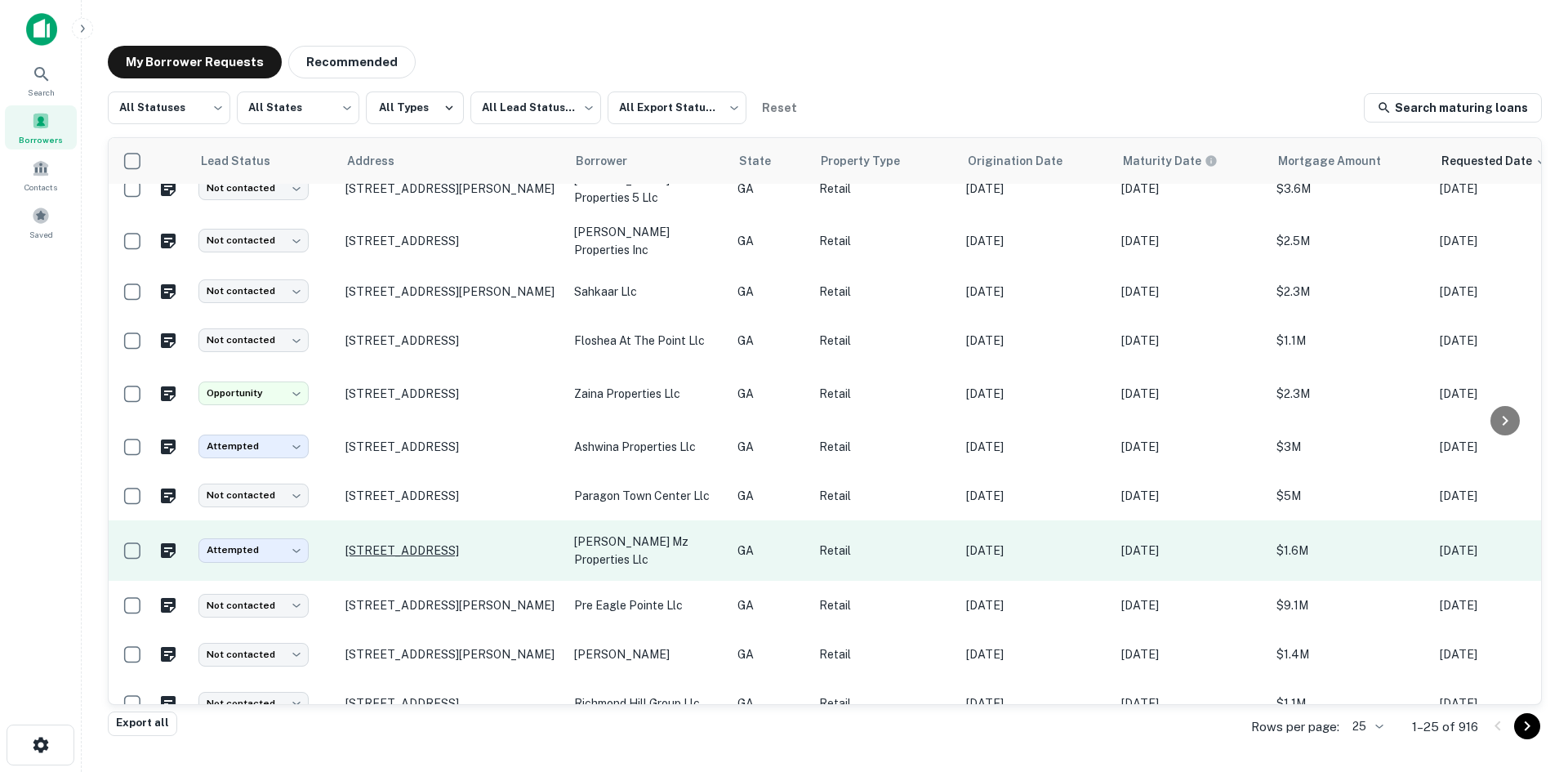
scroll to position [768, 0]
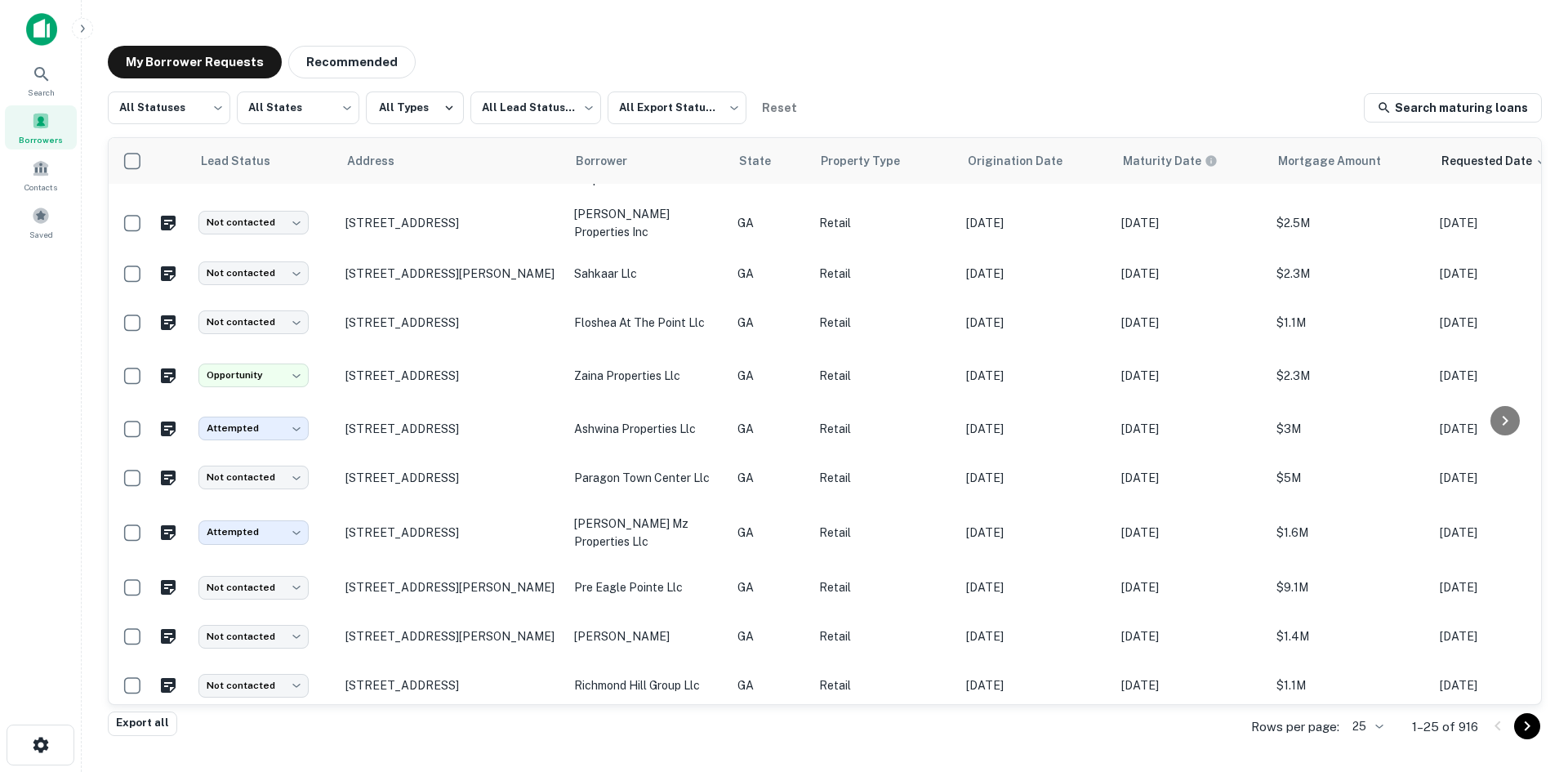
click at [1378, 730] on body "Search Borrowers Contacts Saved My Borrower Requests Recommended All Statuses *…" at bounding box center [784, 386] width 1568 height 772
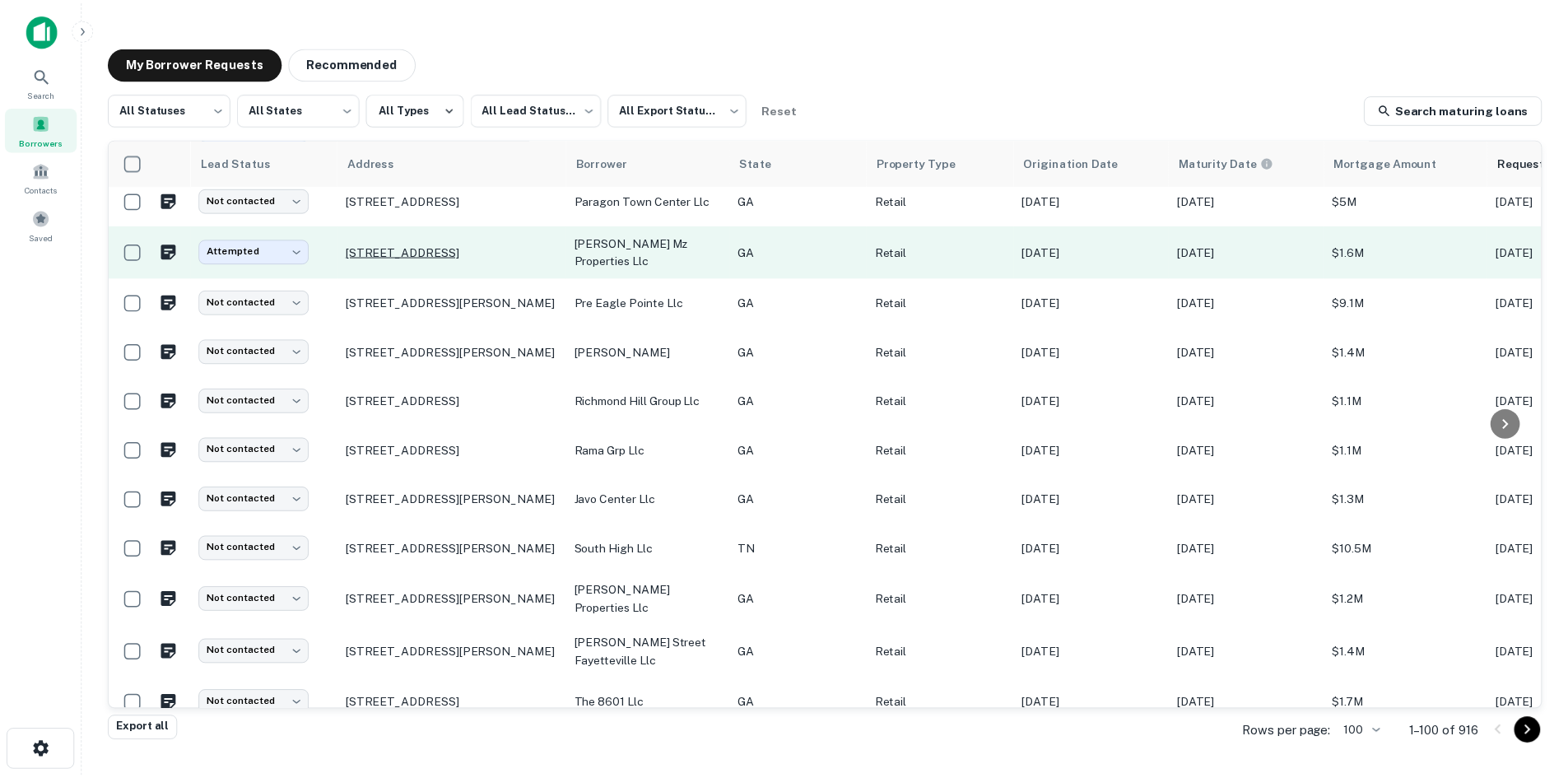
scroll to position [1021, 0]
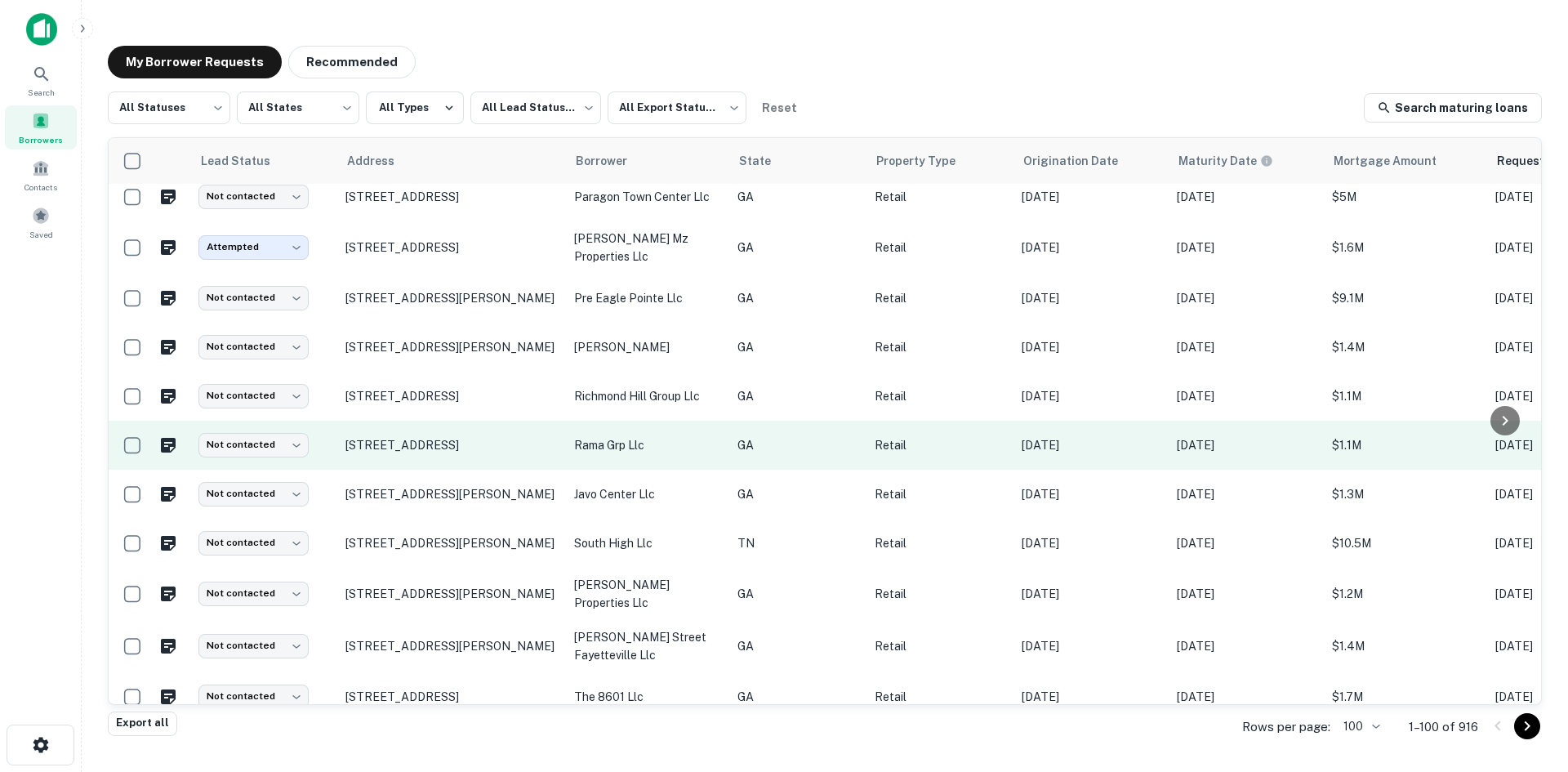
click at [465, 470] on td "[STREET_ADDRESS]" at bounding box center [452, 445] width 229 height 49
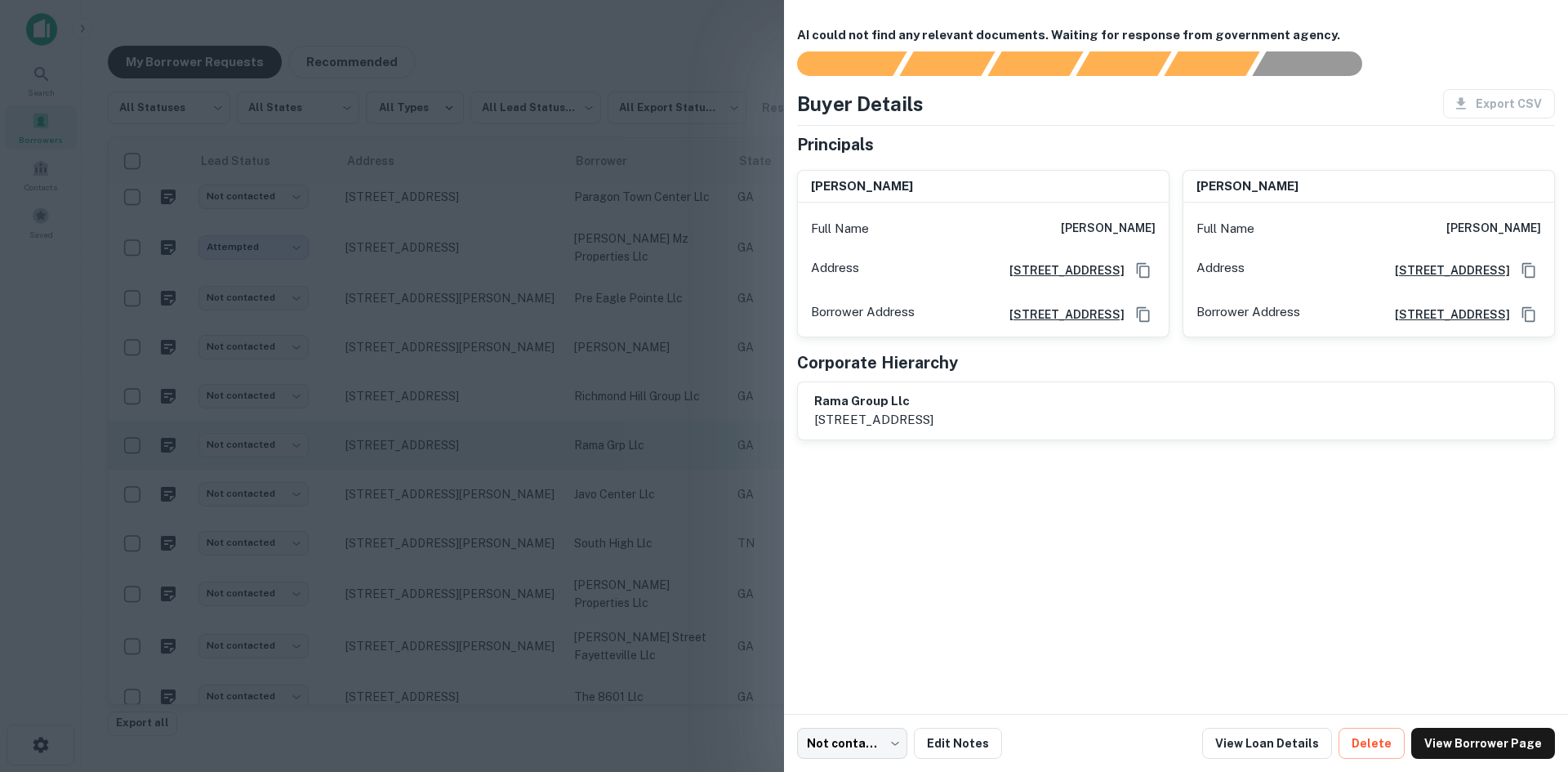
click at [465, 489] on div at bounding box center [784, 386] width 1568 height 772
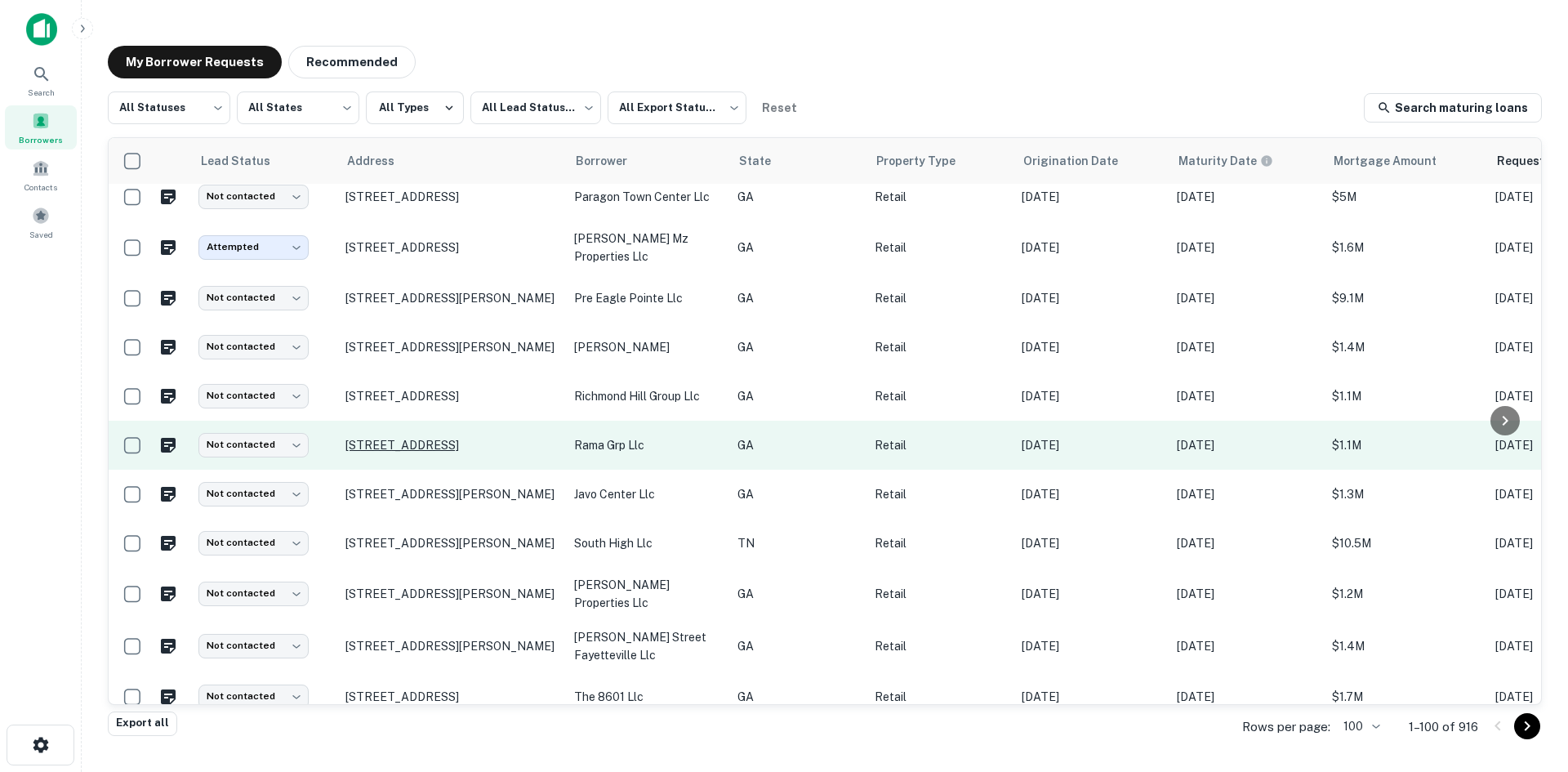
click at [467, 452] on p "[STREET_ADDRESS]" at bounding box center [451, 445] width 212 height 15
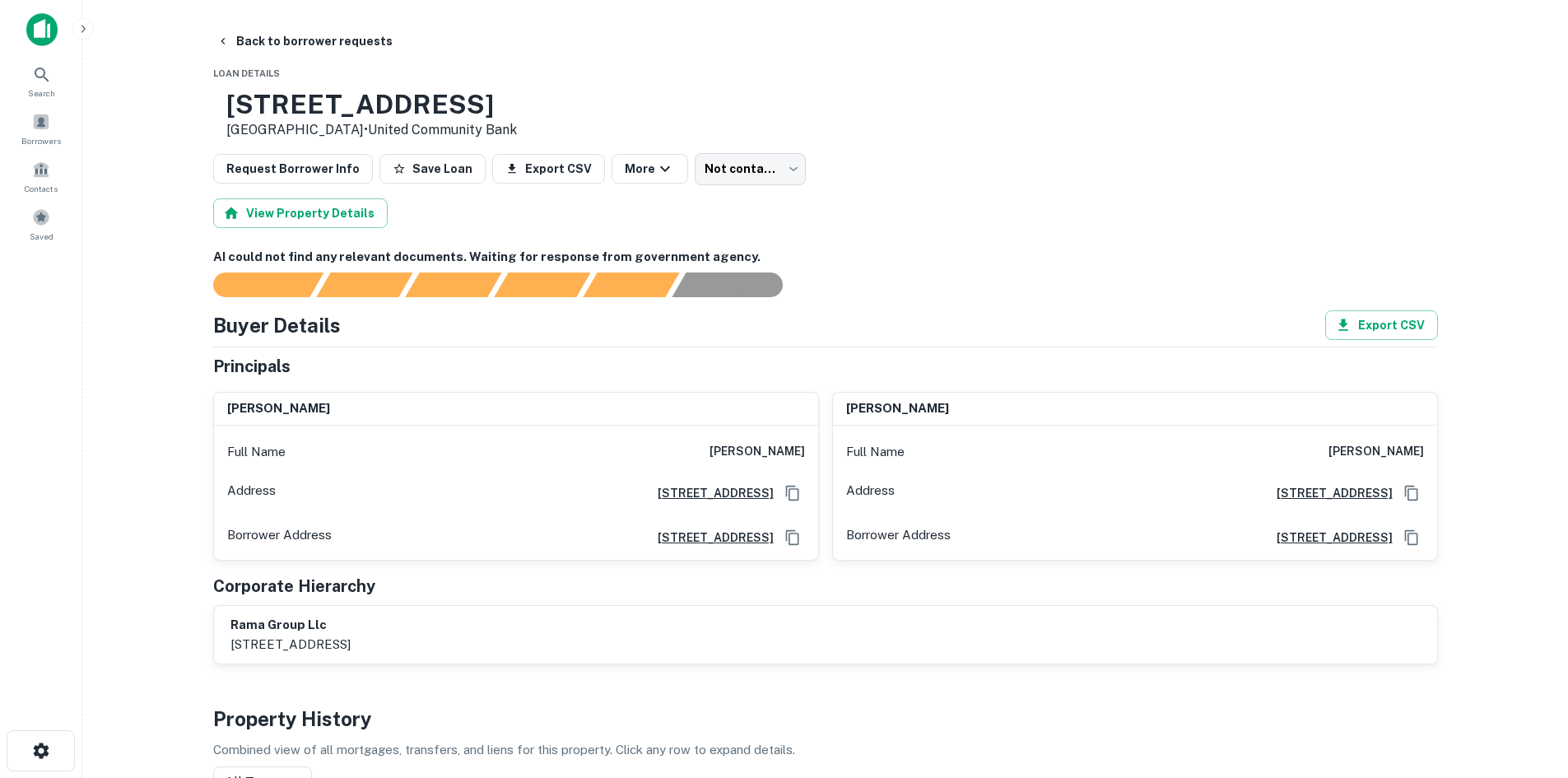
drag, startPoint x: 1317, startPoint y: 447, endPoint x: 1449, endPoint y: 454, distance: 132.2
copy h6 "[PERSON_NAME]"
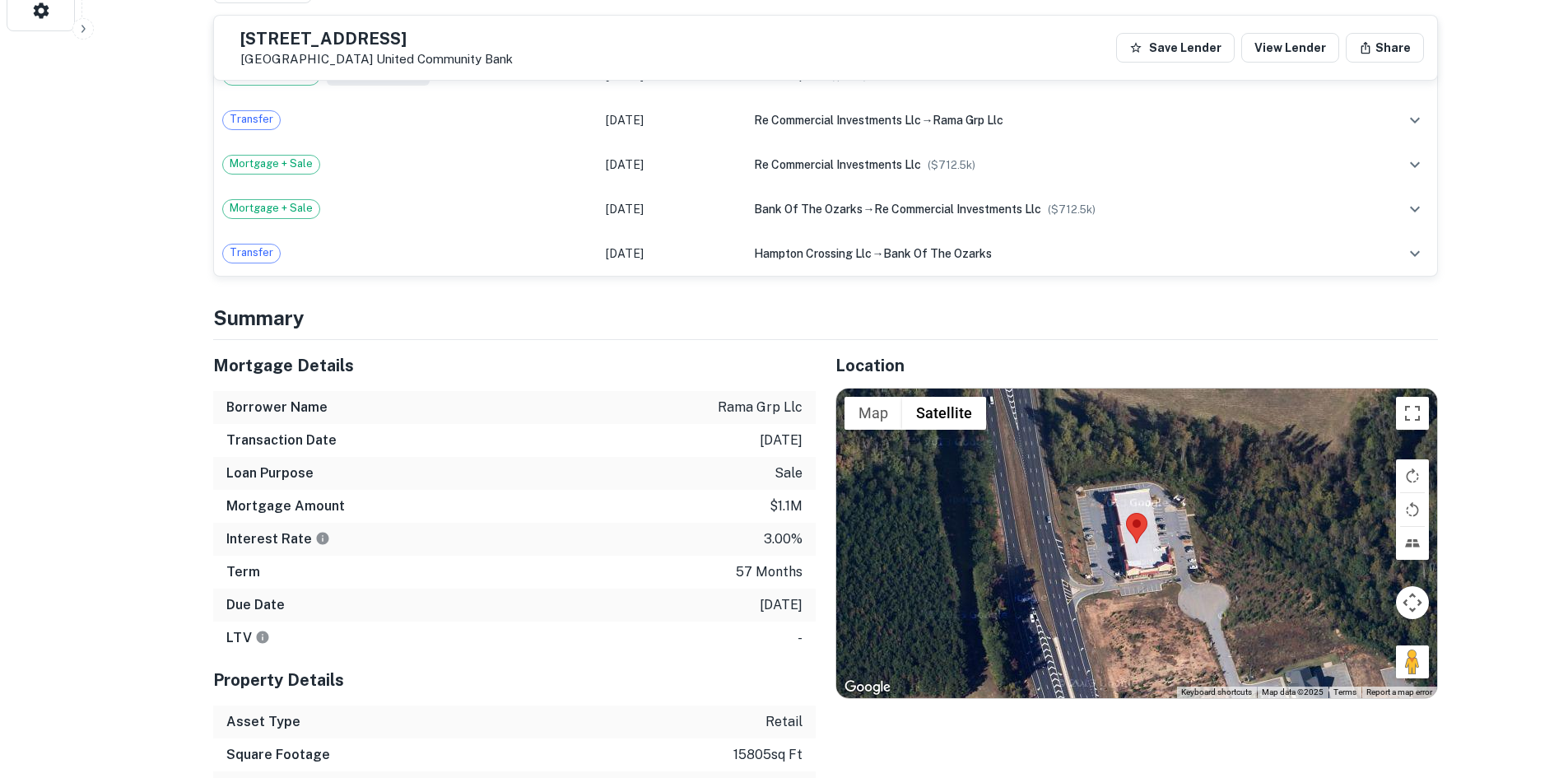
scroll to position [741, 0]
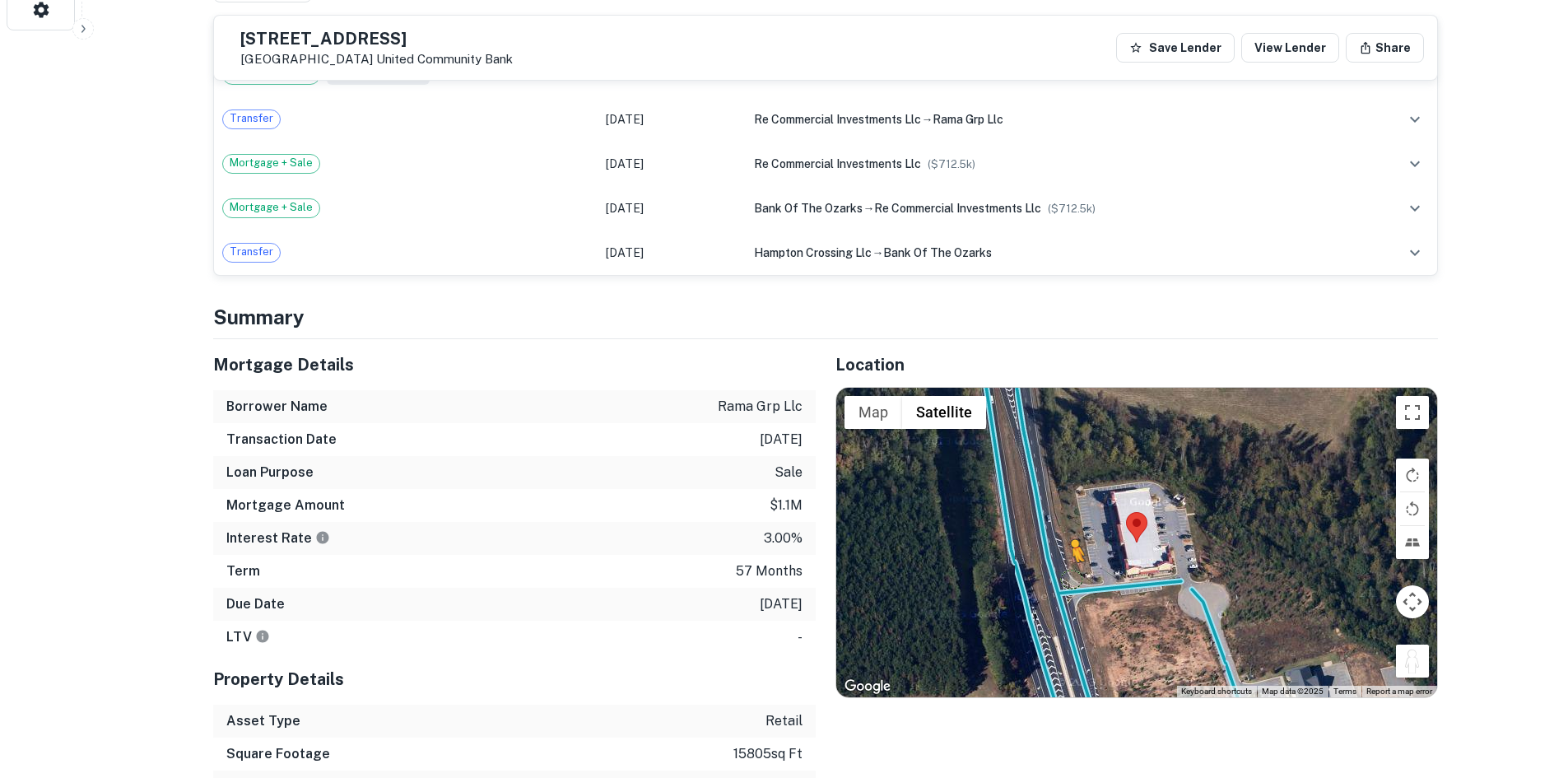
drag, startPoint x: 1406, startPoint y: 662, endPoint x: 1068, endPoint y: 575, distance: 349.0
click at [1068, 575] on div "To activate drag with keyboard, press Alt + Enter. Once in keyboard drag state,…" at bounding box center [1137, 542] width 601 height 309
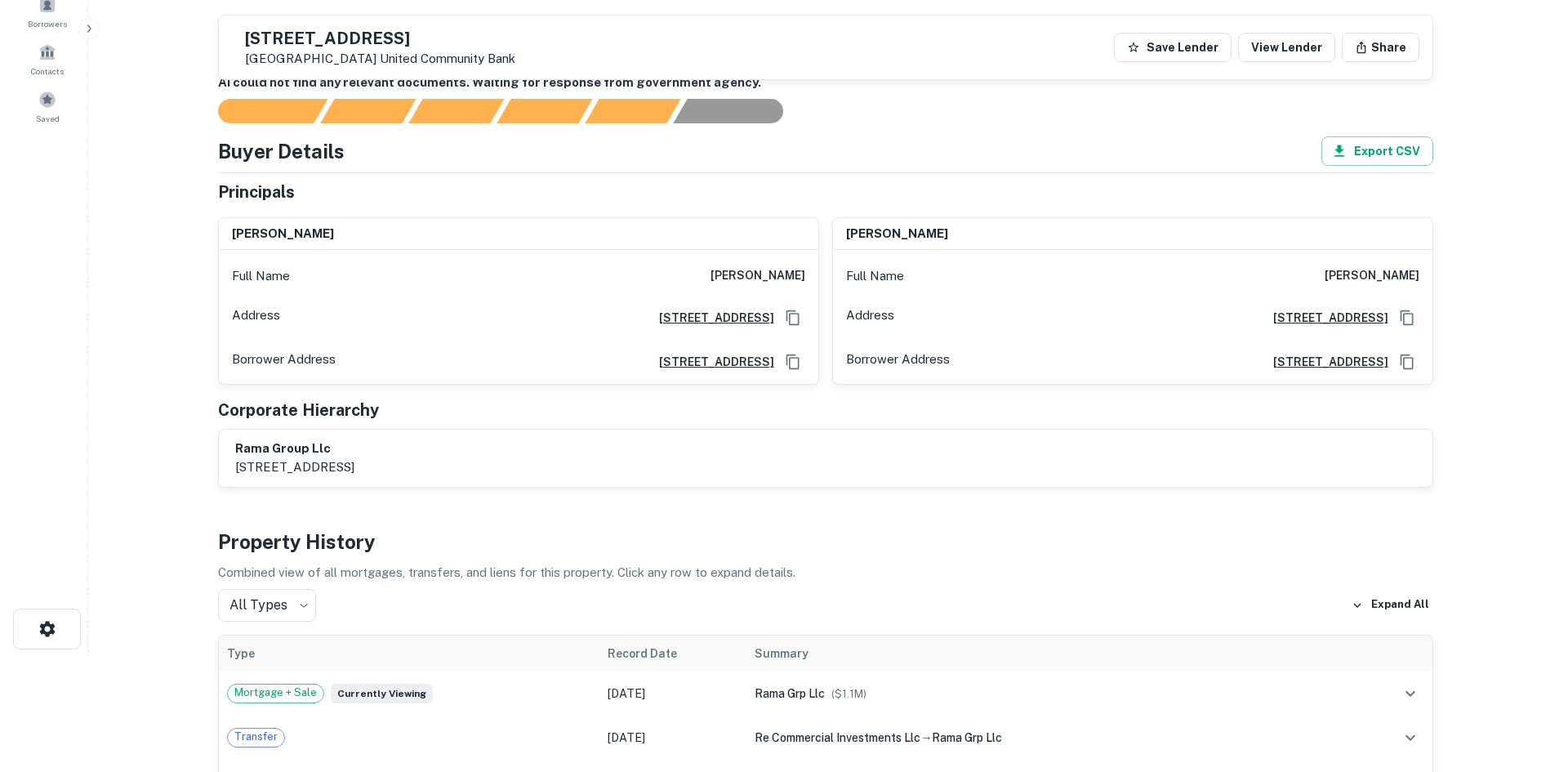
scroll to position [0, 0]
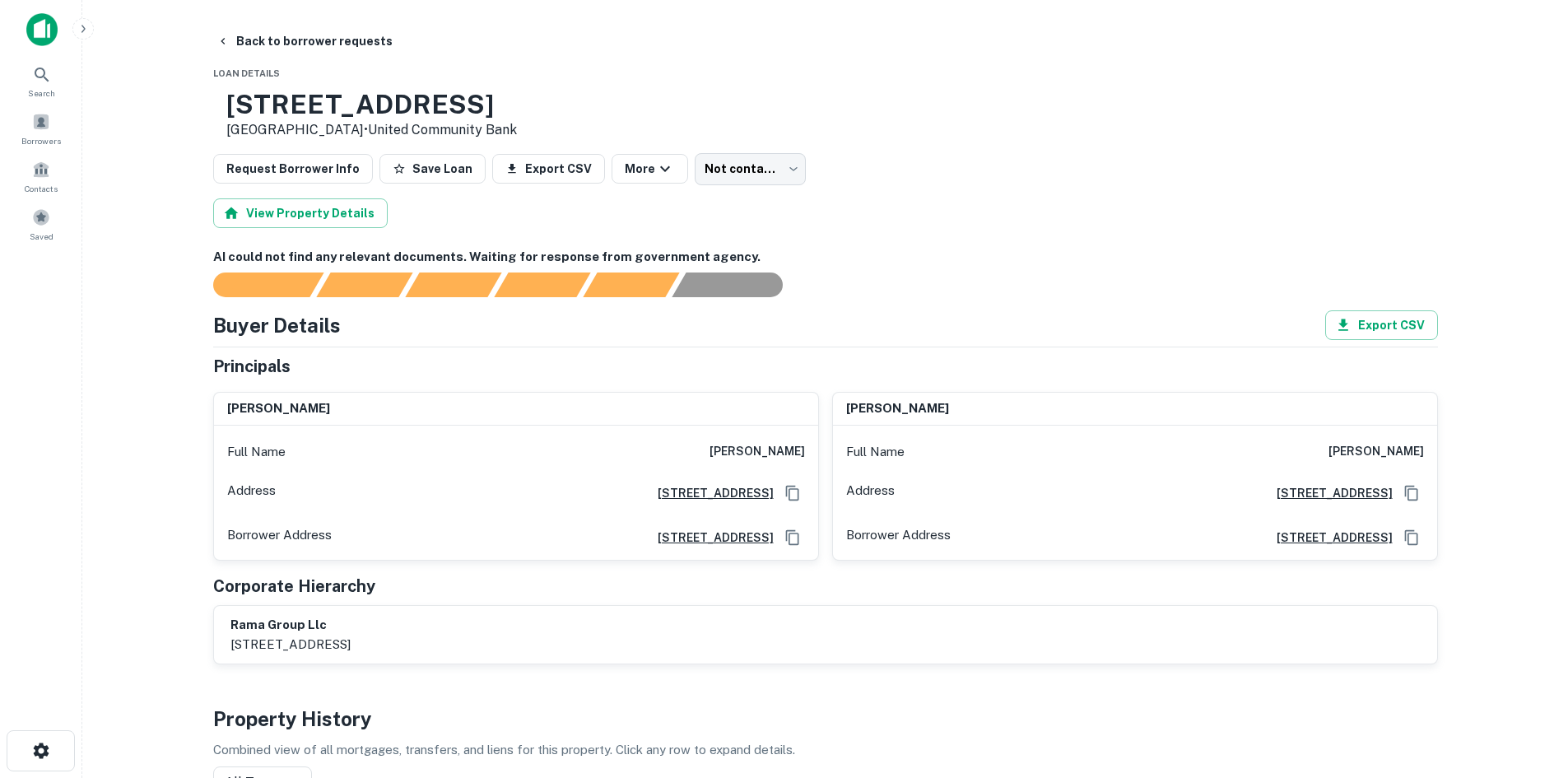
click at [784, 444] on h6 "[PERSON_NAME]" at bounding box center [757, 452] width 96 height 20
copy h6 "[PERSON_NAME]"
click at [714, 173] on body "Search Borrowers Contacts Saved Back to borrower requests Loan Details [STREET_…" at bounding box center [784, 389] width 1568 height 778
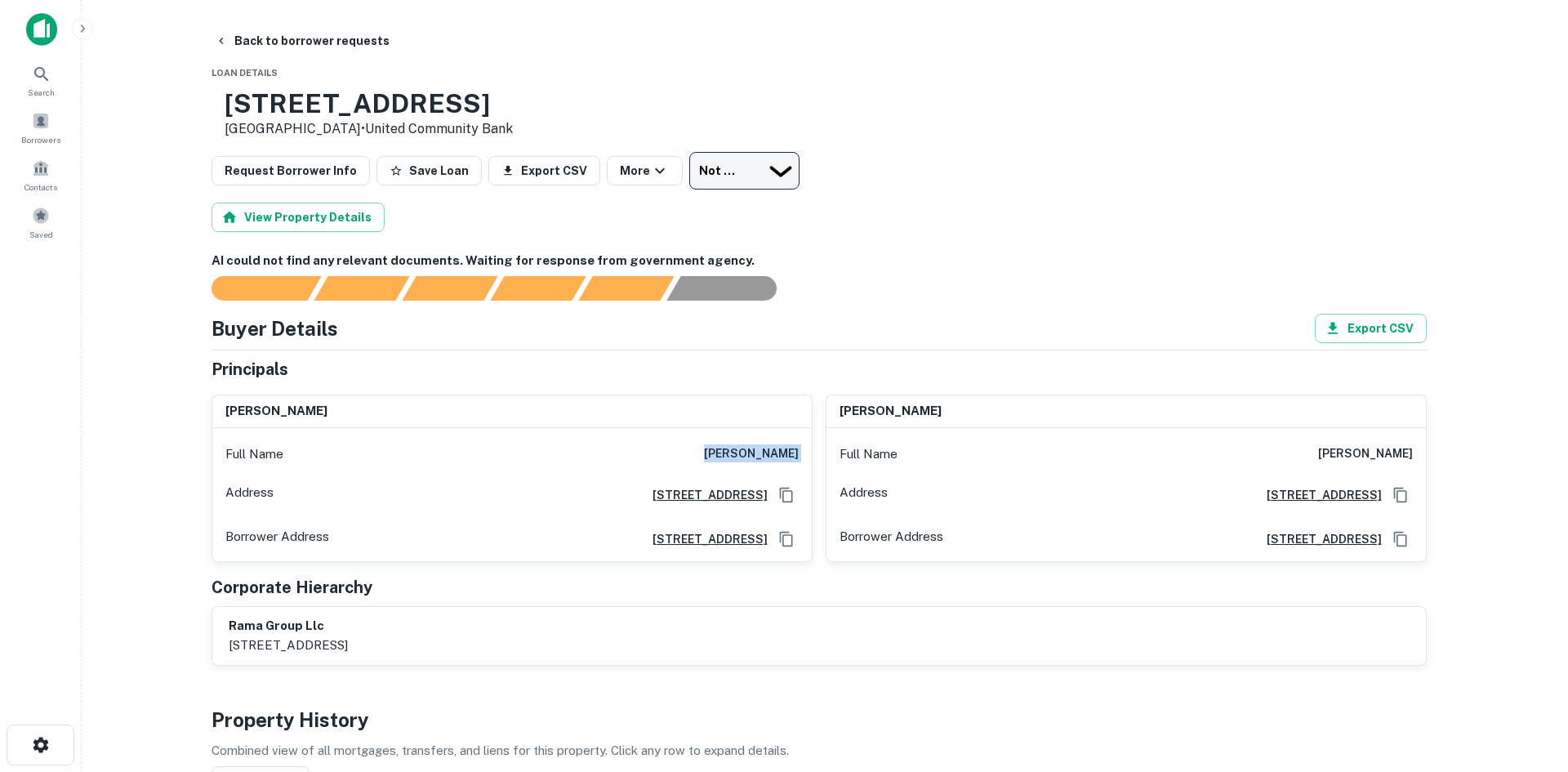
type input "**********"
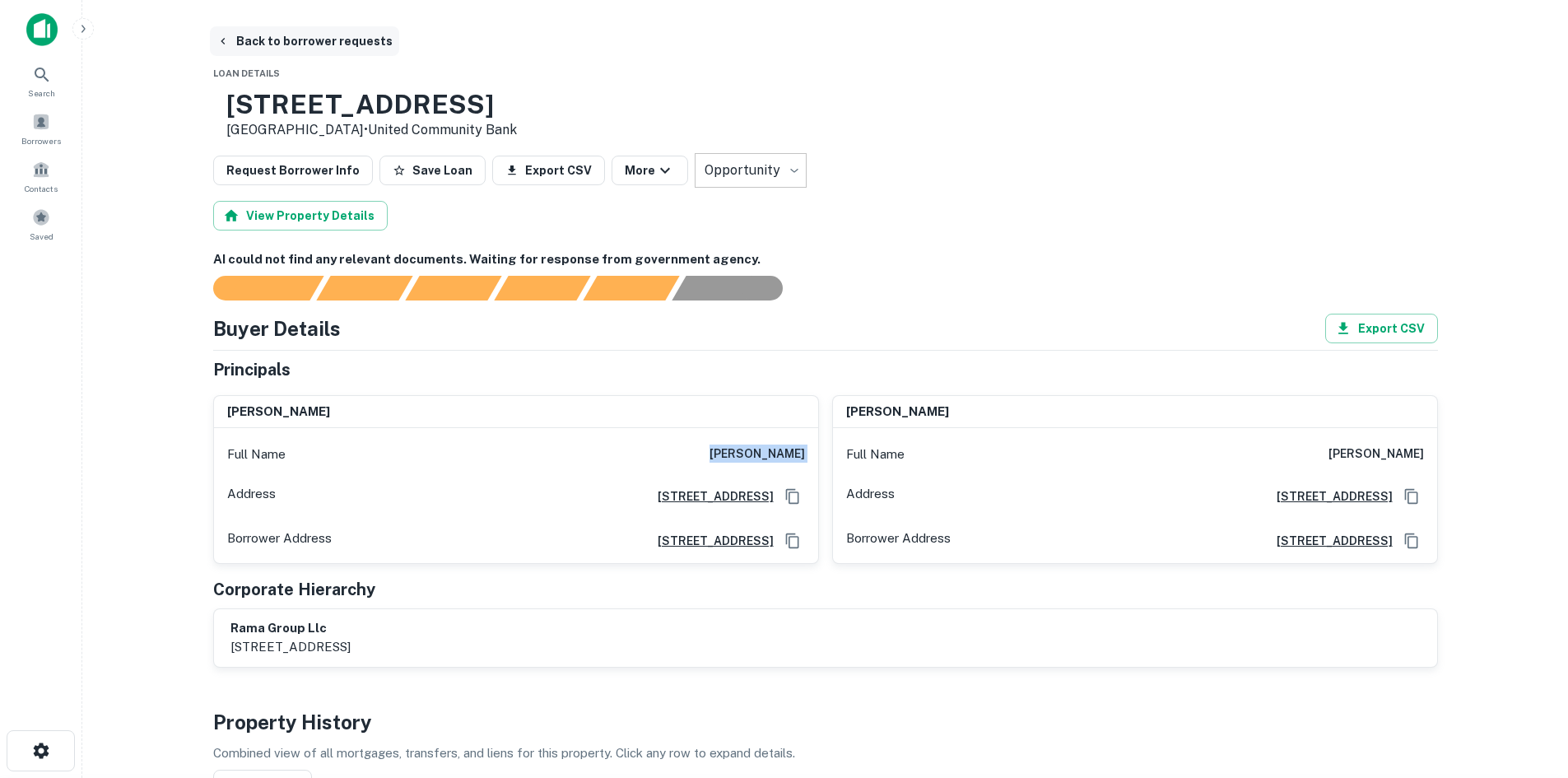
click at [379, 47] on button "Back to borrower requests" at bounding box center [304, 41] width 189 height 30
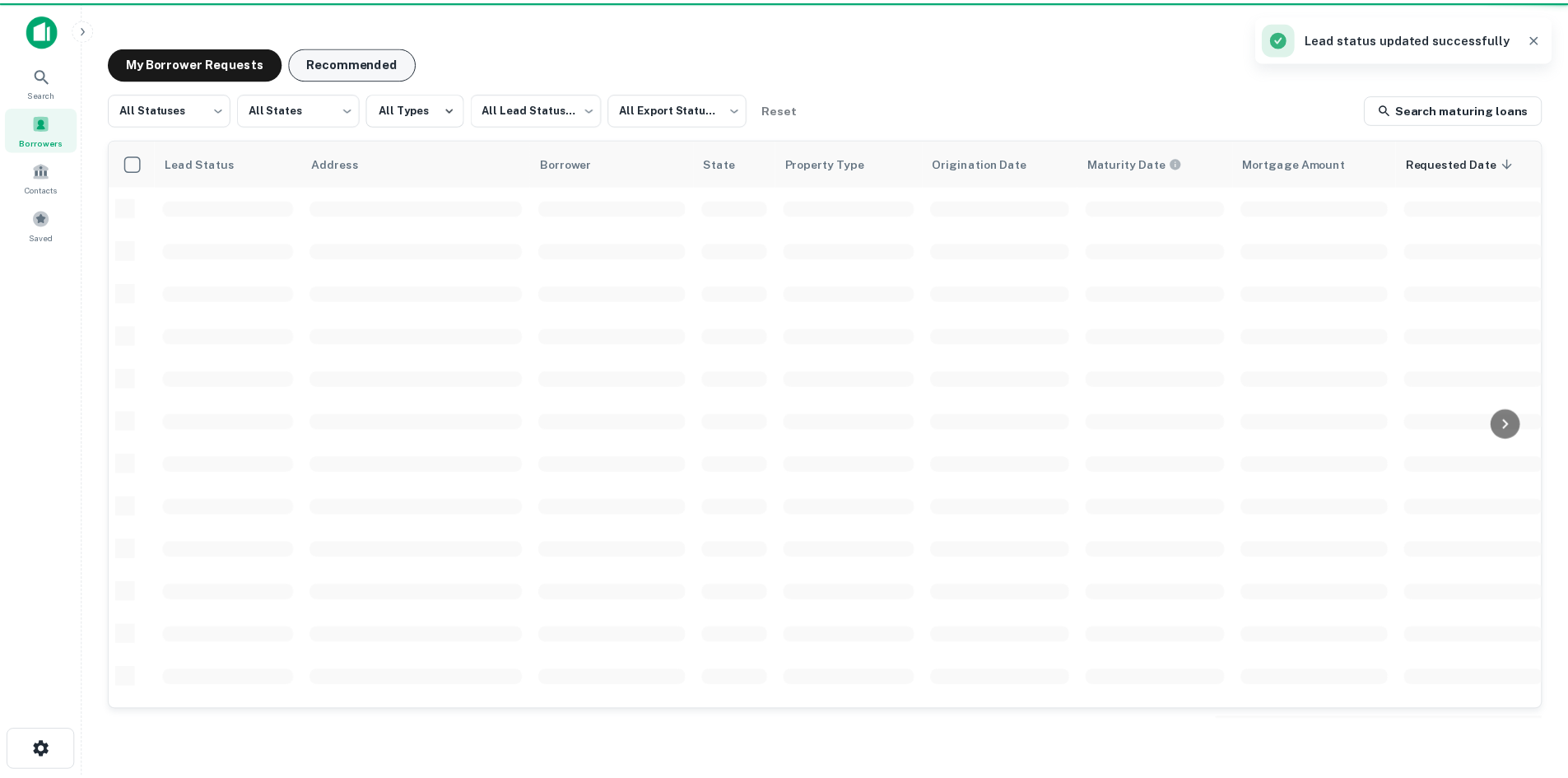
scroll to position [558, 0]
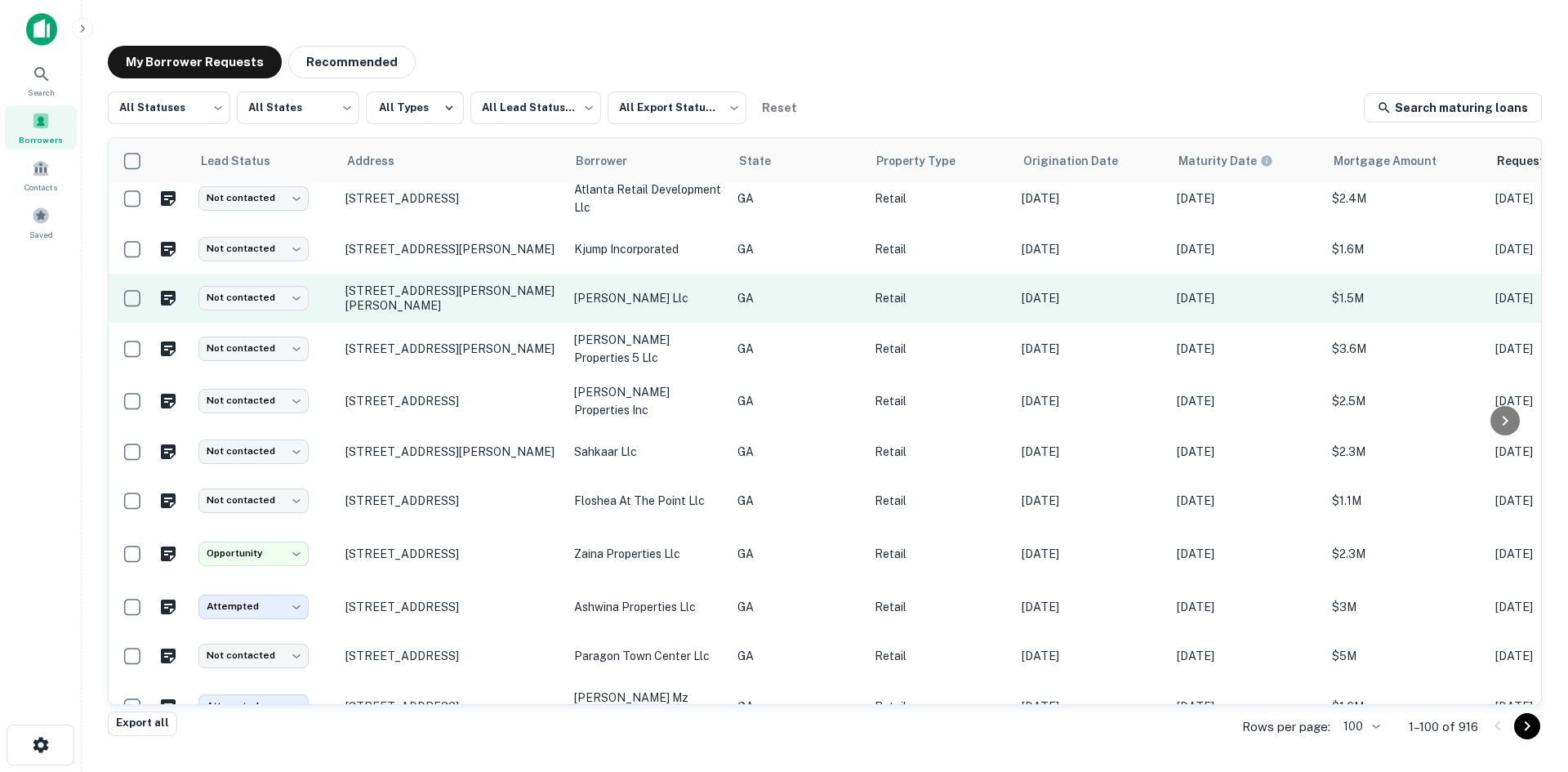
click at [470, 323] on td "[STREET_ADDRESS][PERSON_NAME][PERSON_NAME]" at bounding box center [452, 298] width 229 height 49
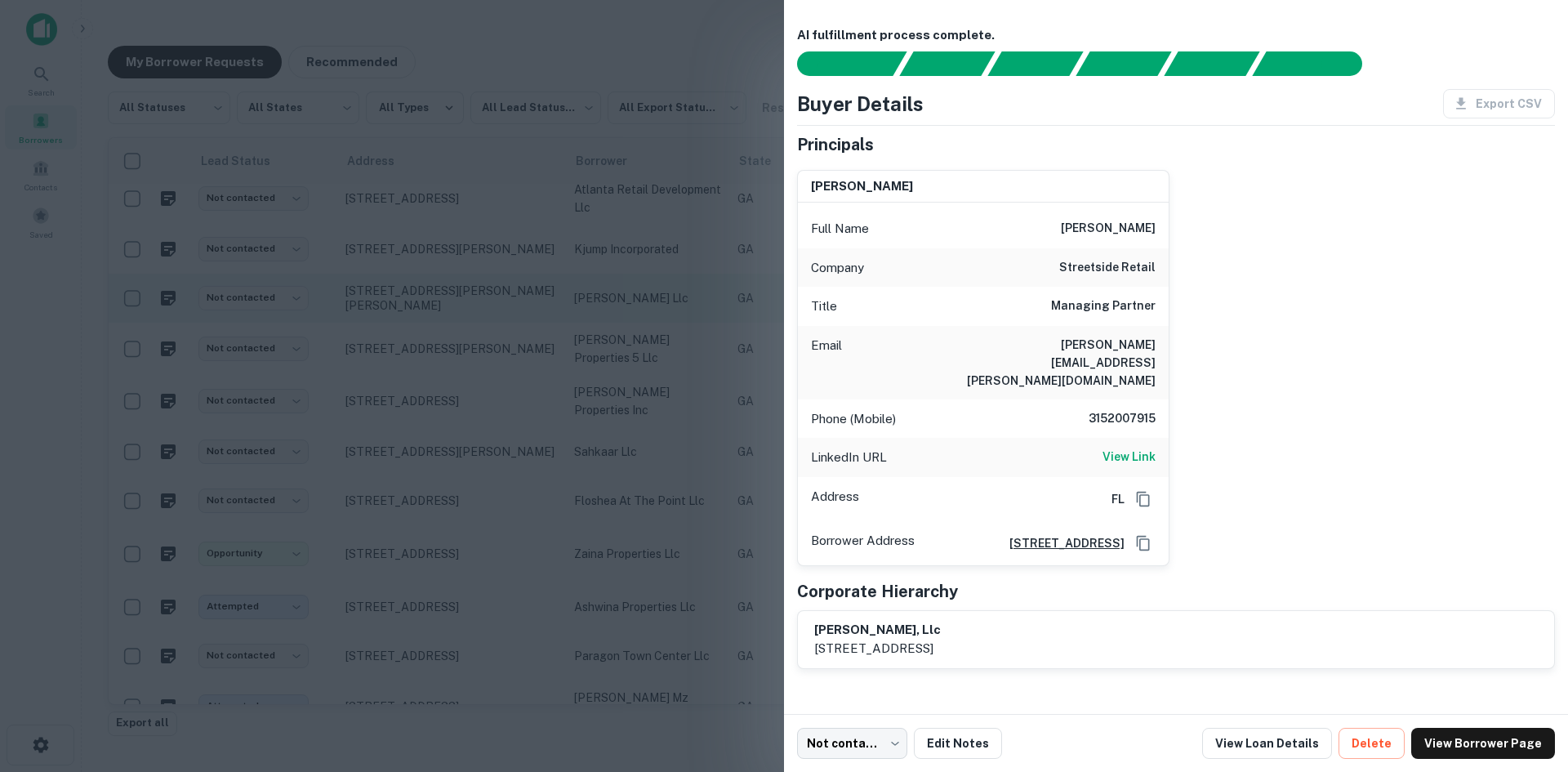
click at [470, 335] on div at bounding box center [784, 386] width 1568 height 772
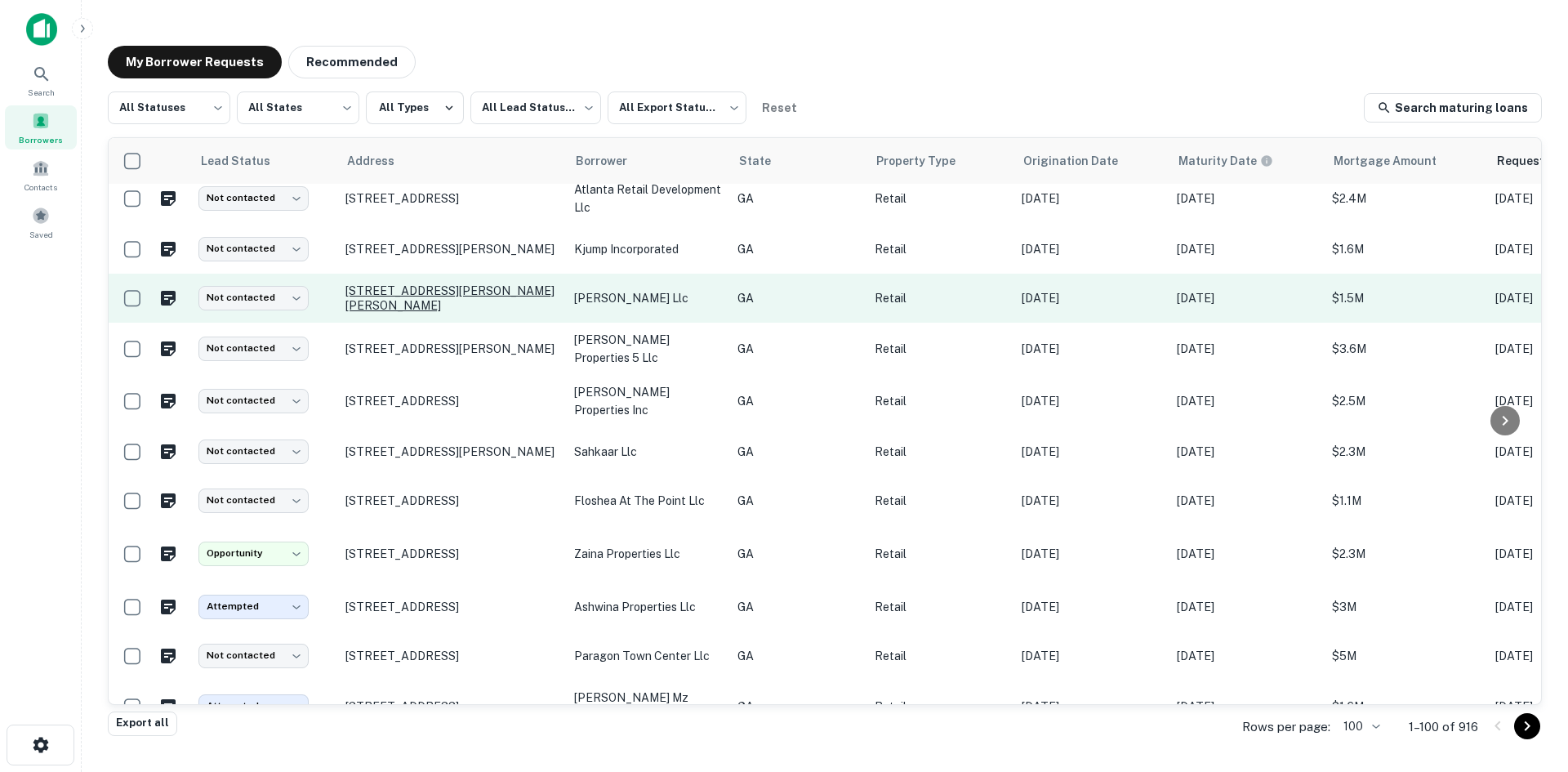
click at [468, 313] on p "[STREET_ADDRESS][PERSON_NAME][PERSON_NAME]" at bounding box center [451, 298] width 212 height 30
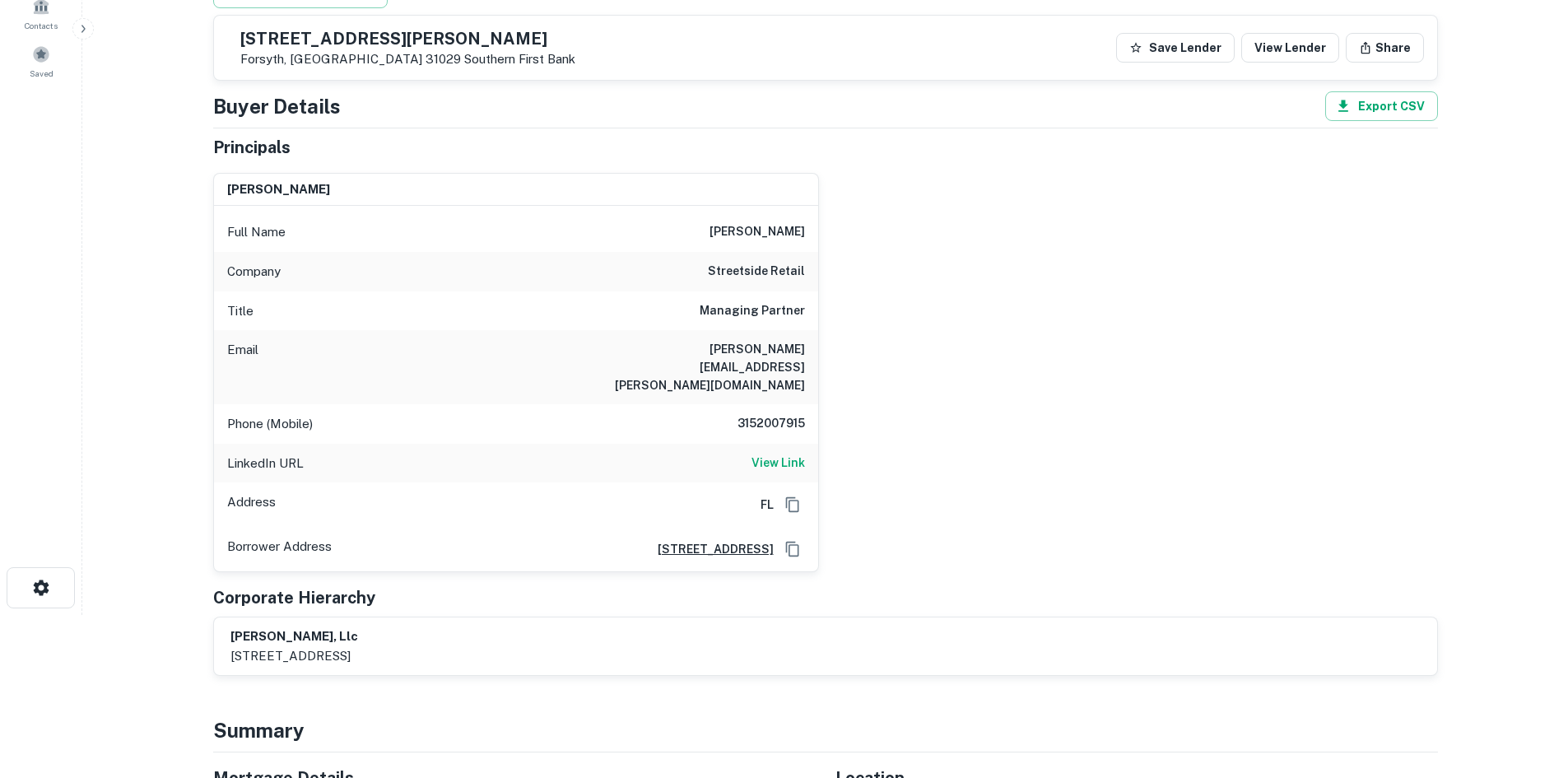
scroll to position [83, 0]
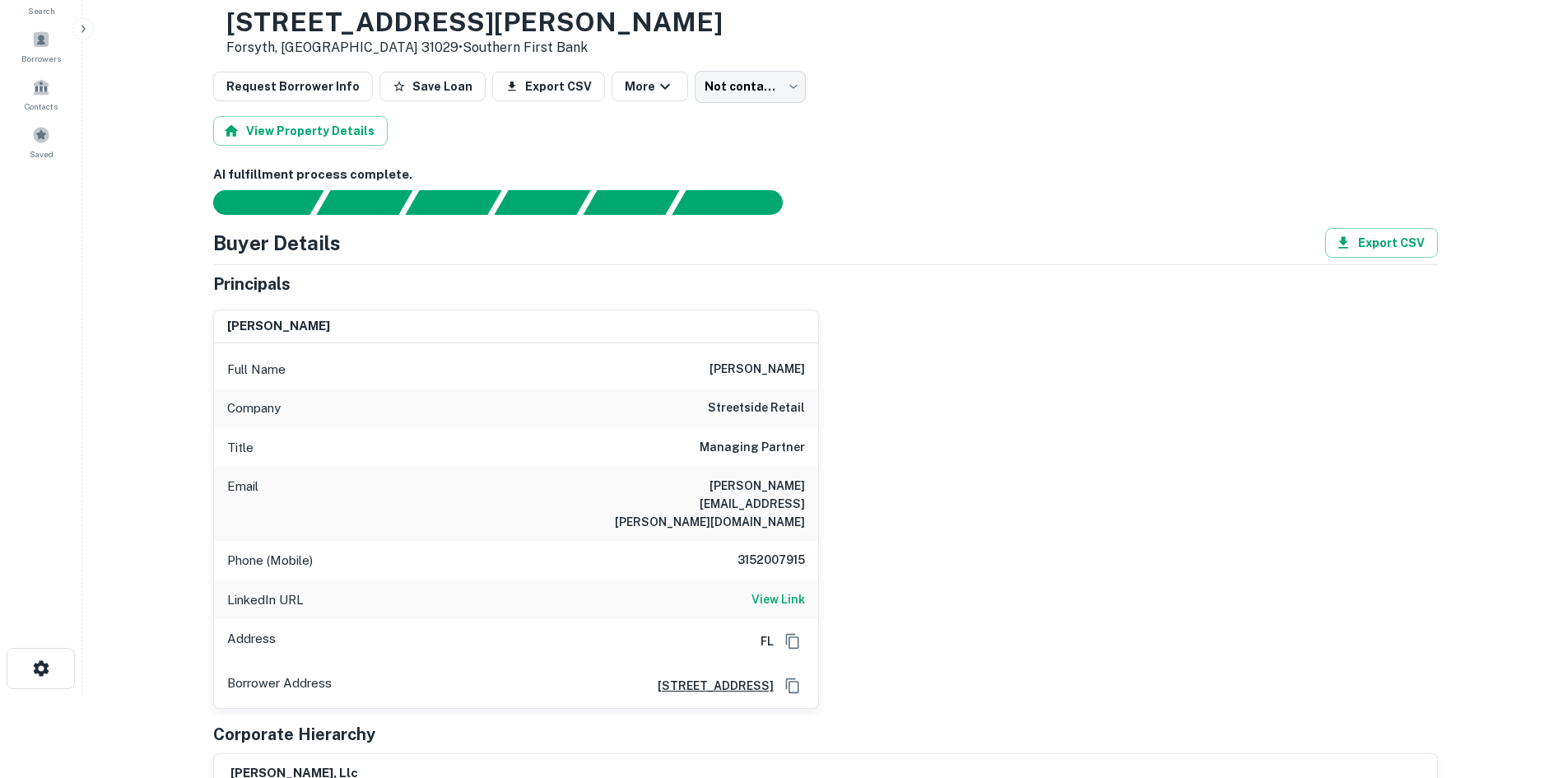
click at [733, 411] on h6 "streetside retail" at bounding box center [757, 409] width 98 height 20
copy h6 "streetside retail"
click at [771, 551] on h6 "3152007915" at bounding box center [755, 561] width 98 height 20
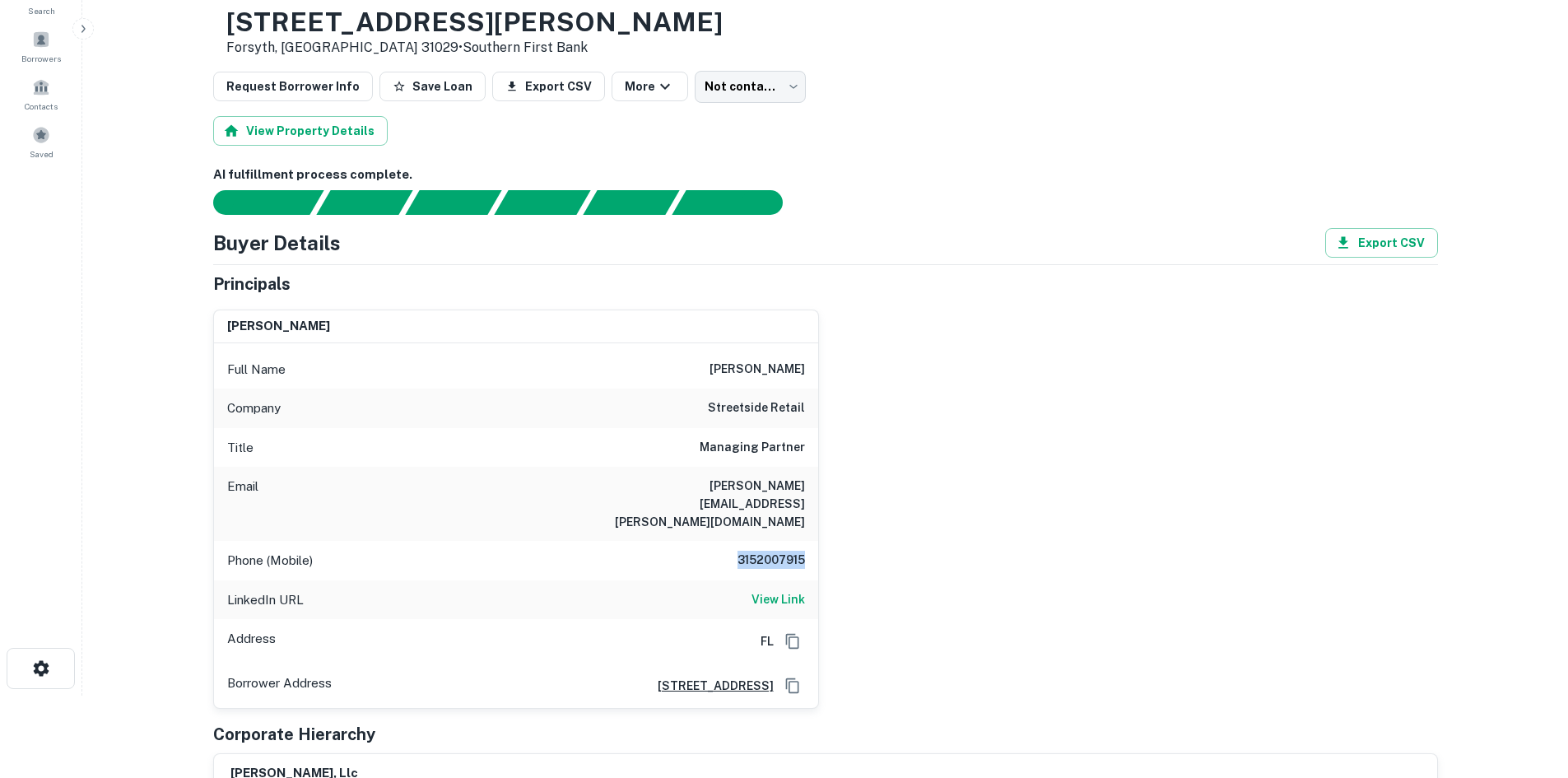
click at [771, 551] on h6 "3152007915" at bounding box center [755, 561] width 98 height 20
copy h6 "3152007915"
click at [764, 590] on h6 "View Link" at bounding box center [779, 599] width 54 height 18
click at [713, 485] on h6 "[PERSON_NAME][EMAIL_ADDRESS][PERSON_NAME][DOMAIN_NAME]" at bounding box center [706, 503] width 198 height 55
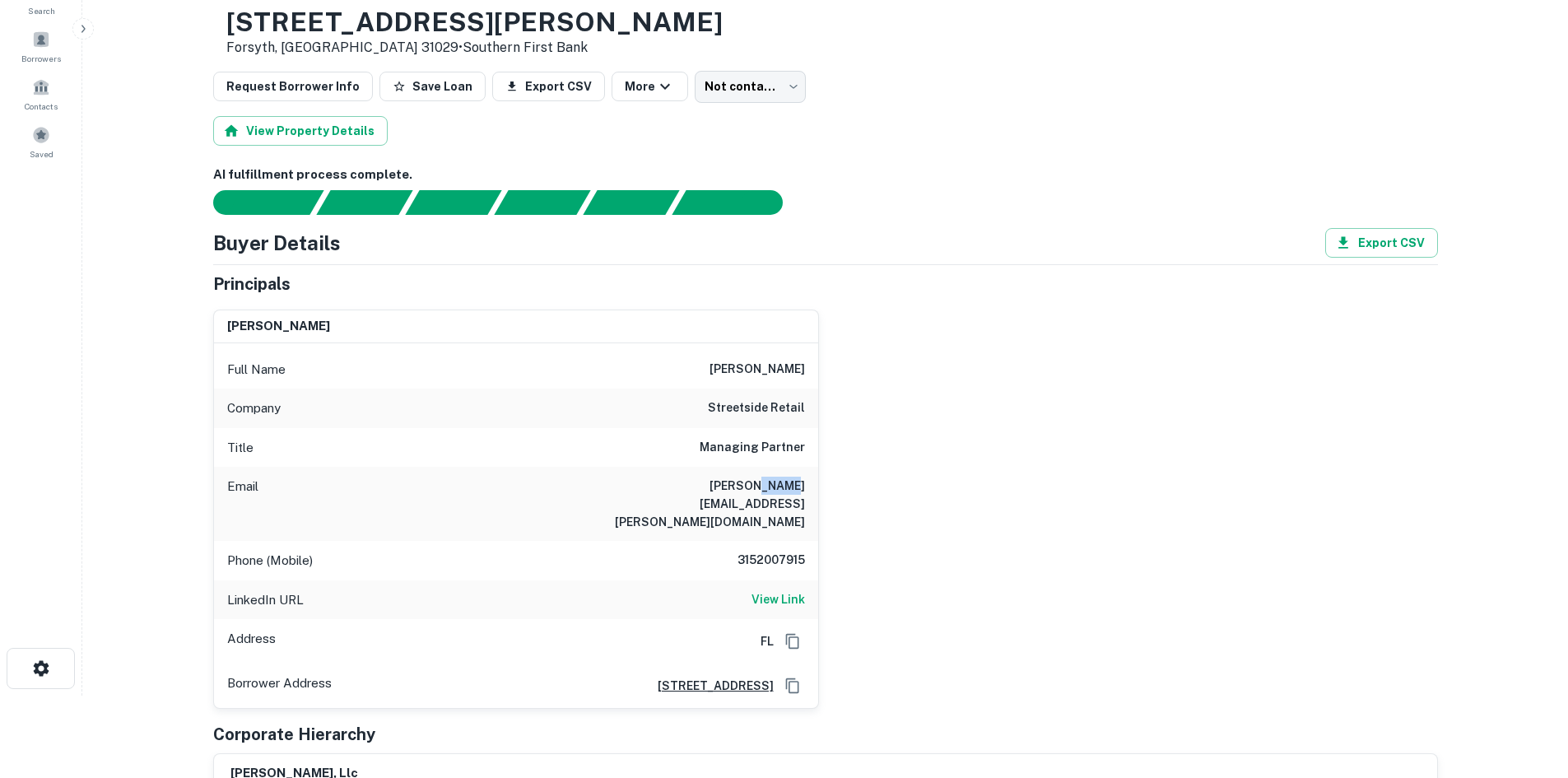
click at [713, 485] on h6 "[PERSON_NAME][EMAIL_ADDRESS][PERSON_NAME][DOMAIN_NAME]" at bounding box center [706, 503] width 198 height 55
copy h6 "[PERSON_NAME][EMAIL_ADDRESS][PERSON_NAME][DOMAIN_NAME]"
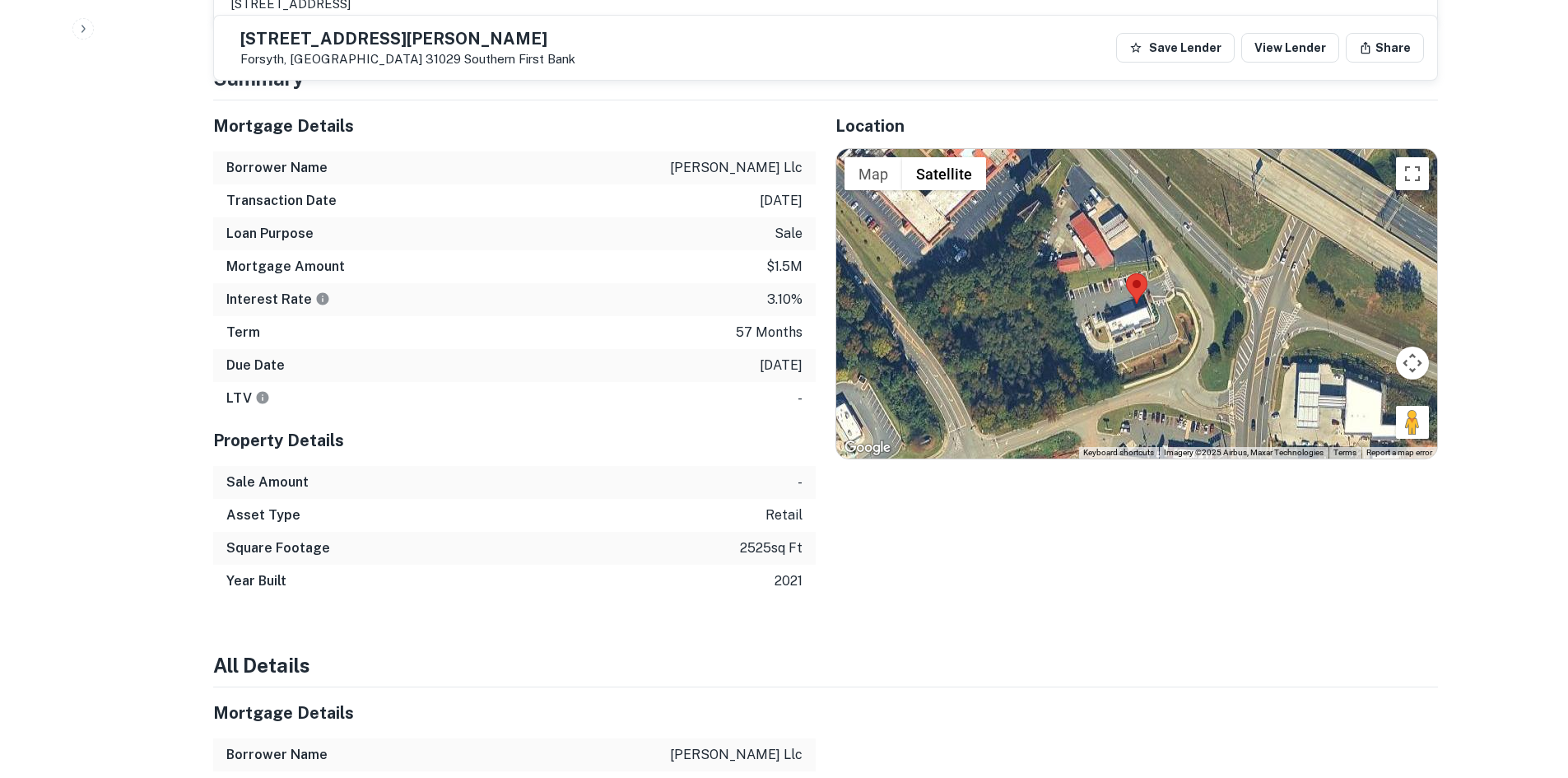
scroll to position [905, 0]
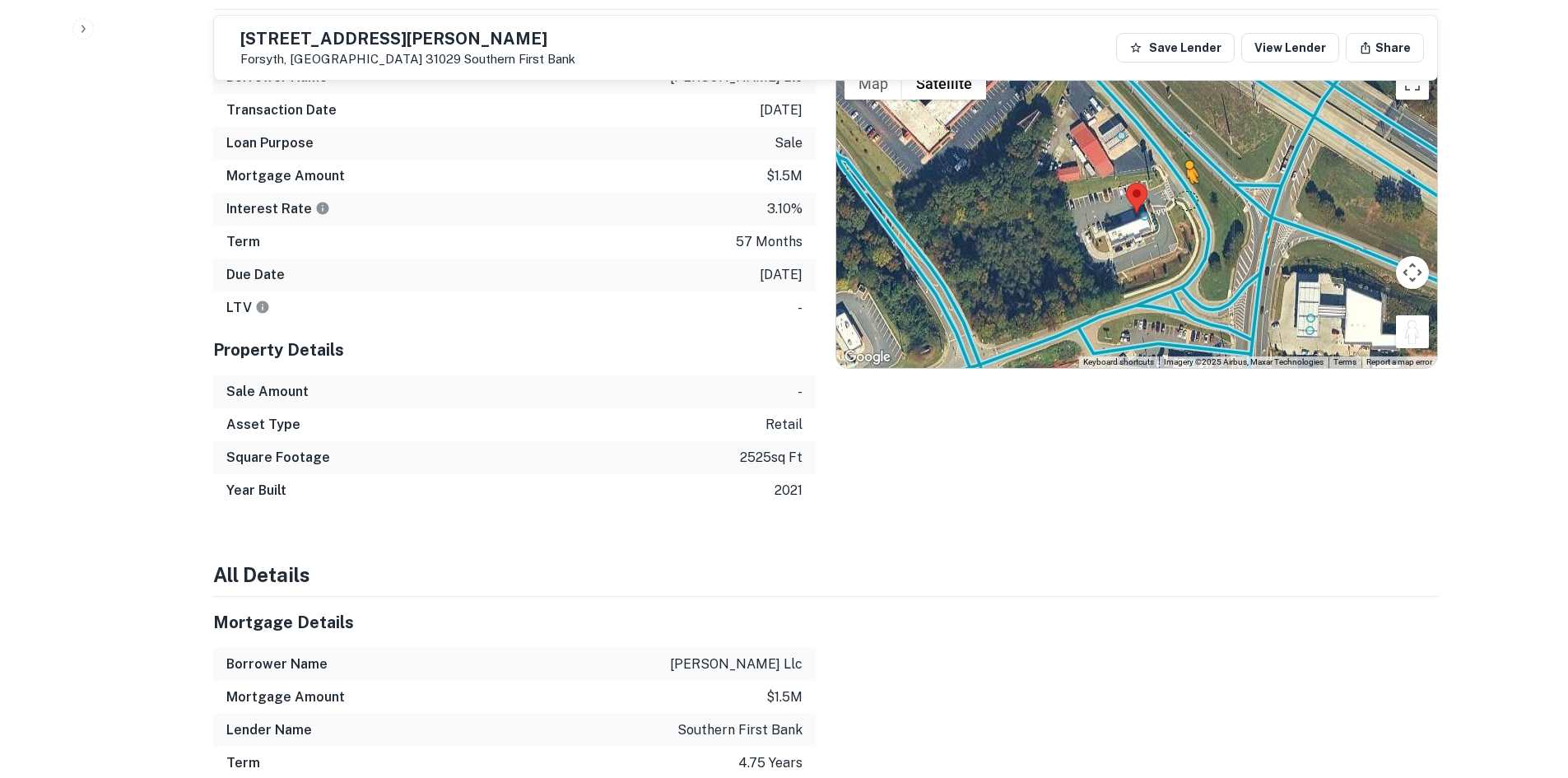
drag, startPoint x: 1425, startPoint y: 308, endPoint x: 1180, endPoint y: 160, distance: 286.2
click at [1180, 160] on div "To activate drag with keyboard, press Alt + Enter. Once in keyboard drag state,…" at bounding box center [1137, 213] width 601 height 309
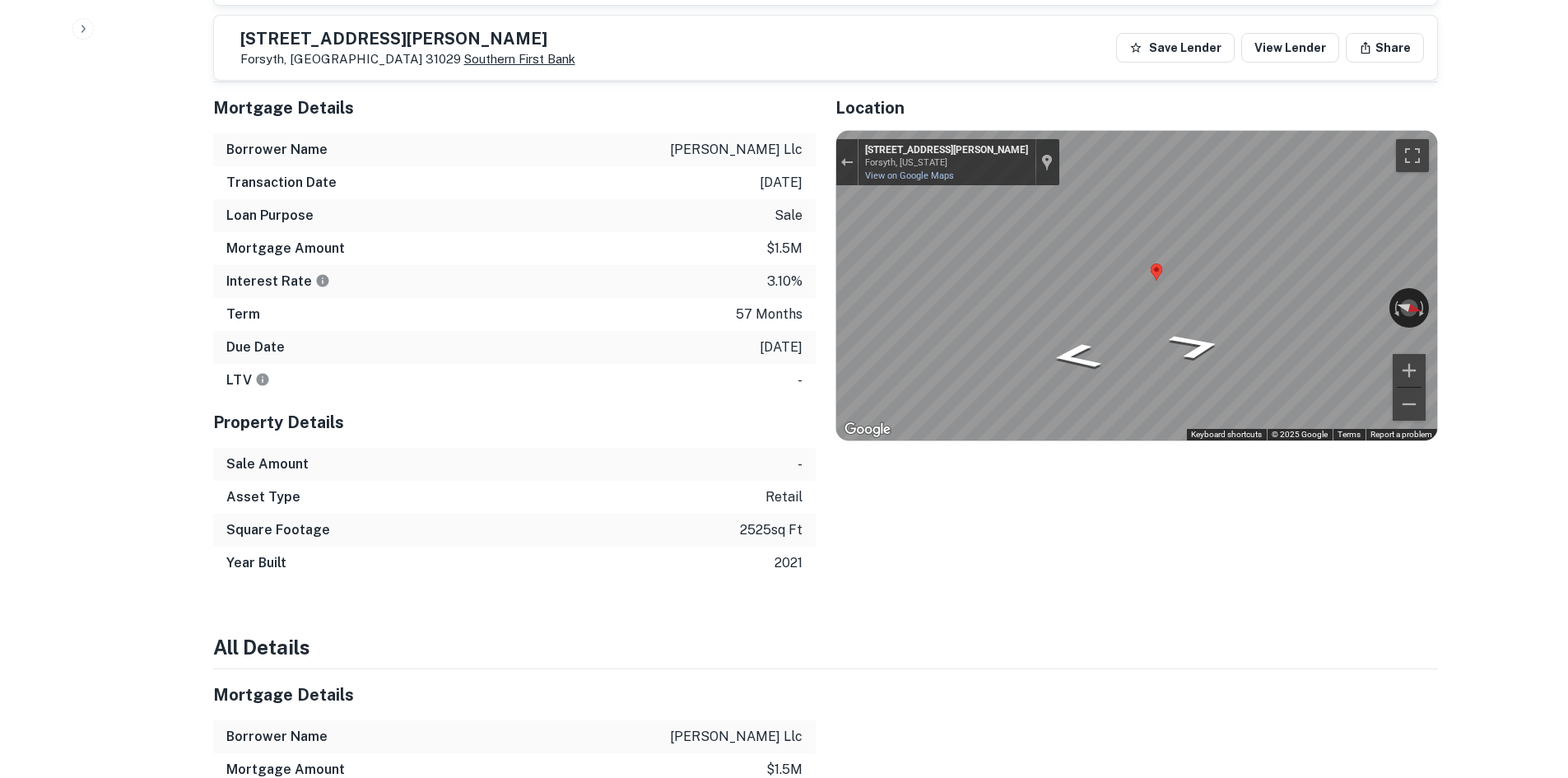
scroll to position [741, 0]
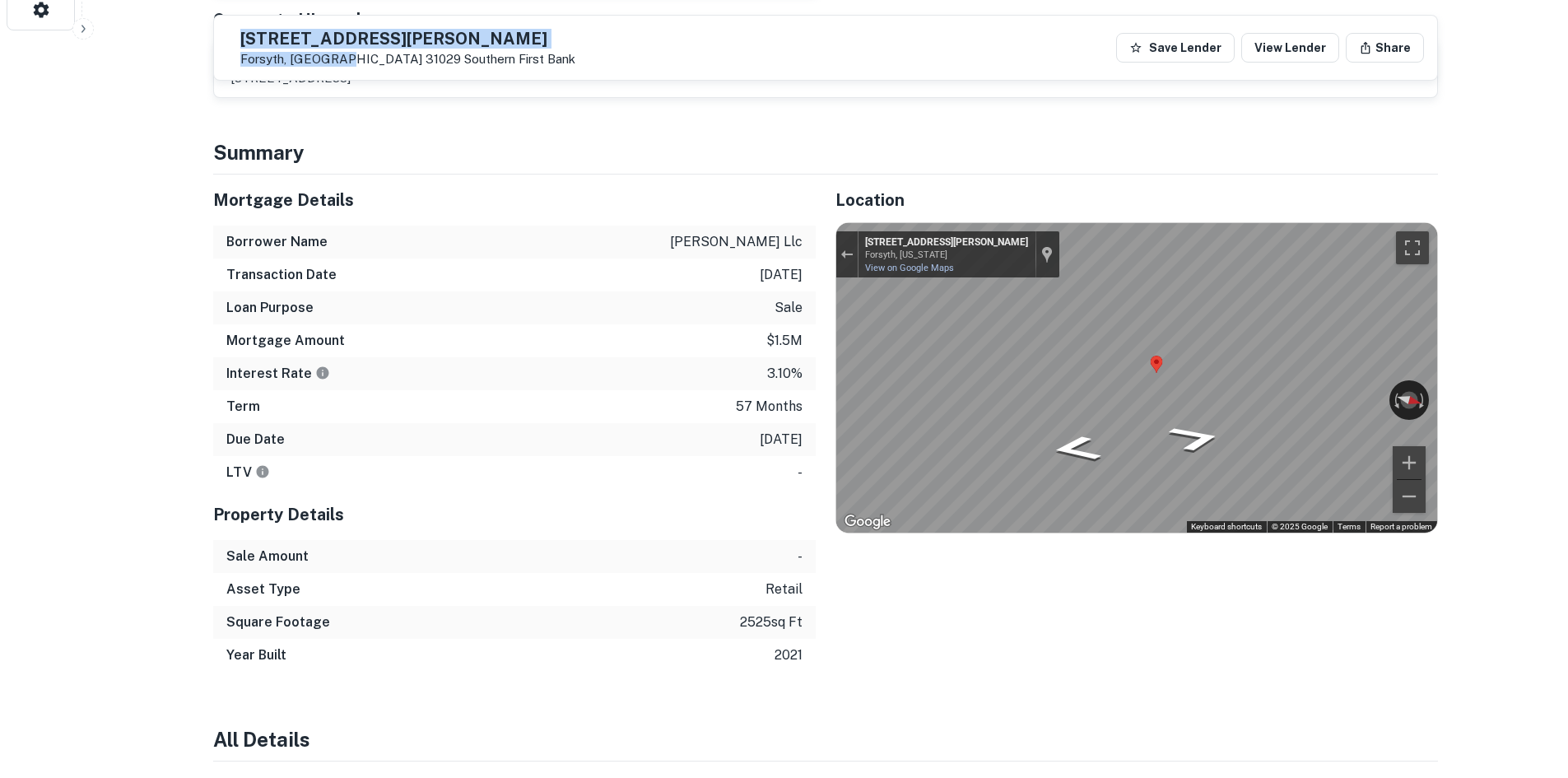
drag, startPoint x: 277, startPoint y: 36, endPoint x: 386, endPoint y: 62, distance: 112.1
click at [386, 62] on div "[STREET_ADDRESS][PERSON_NAME][PERSON_NAME] Southern First Bank" at bounding box center [401, 48] width 348 height 38
copy div "[STREET_ADDRESS][PERSON_NAME][PERSON_NAME]"
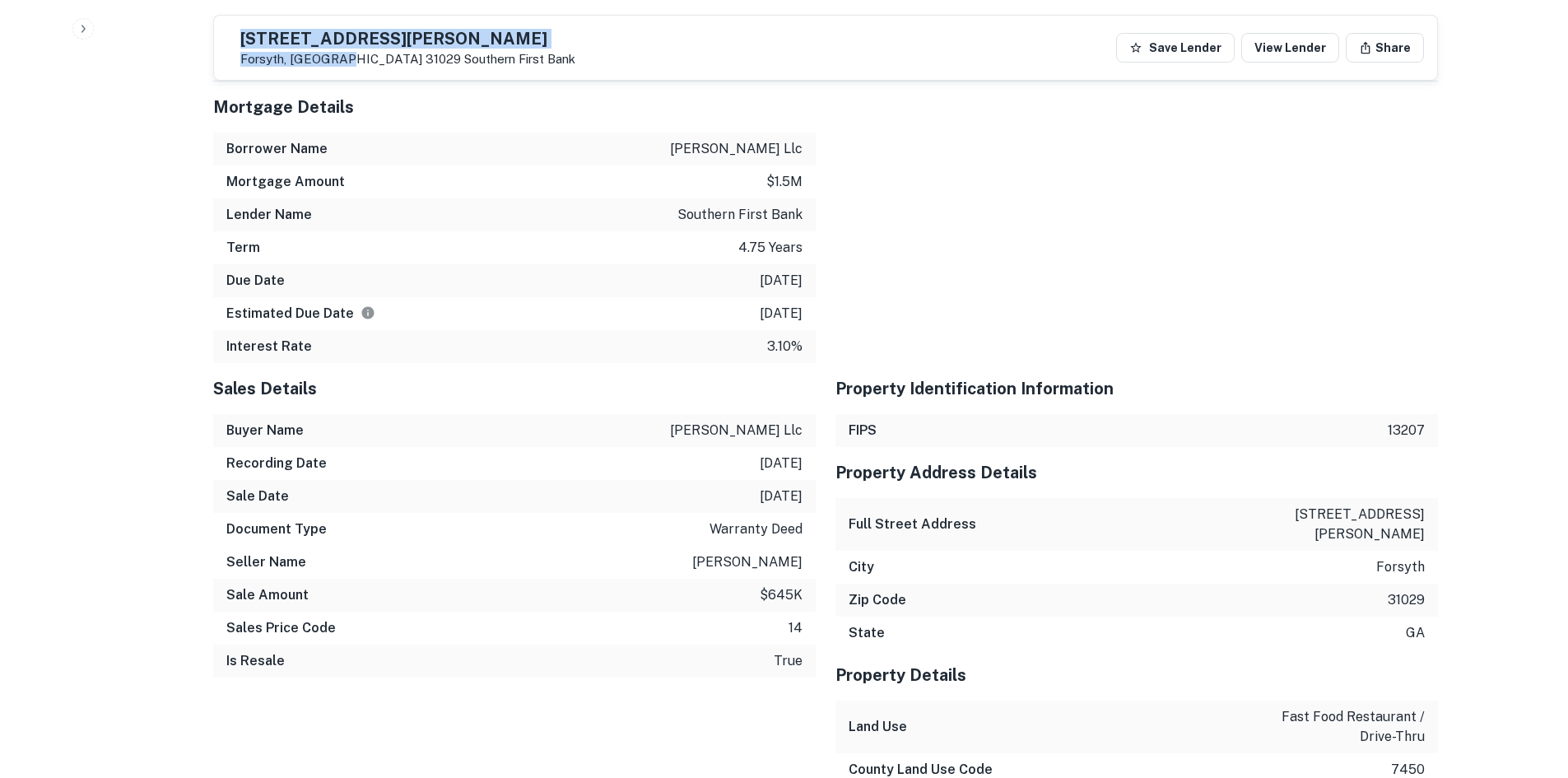
click at [293, 47] on h5 "[STREET_ADDRESS][PERSON_NAME]" at bounding box center [408, 39] width 335 height 17
drag, startPoint x: 280, startPoint y: 36, endPoint x: 455, endPoint y: 34, distance: 175.0
click at [455, 34] on h5 "[STREET_ADDRESS][PERSON_NAME]" at bounding box center [408, 39] width 335 height 17
copy h5 "[STREET_ADDRESS][PERSON_NAME]"
